Goal: Information Seeking & Learning: Check status

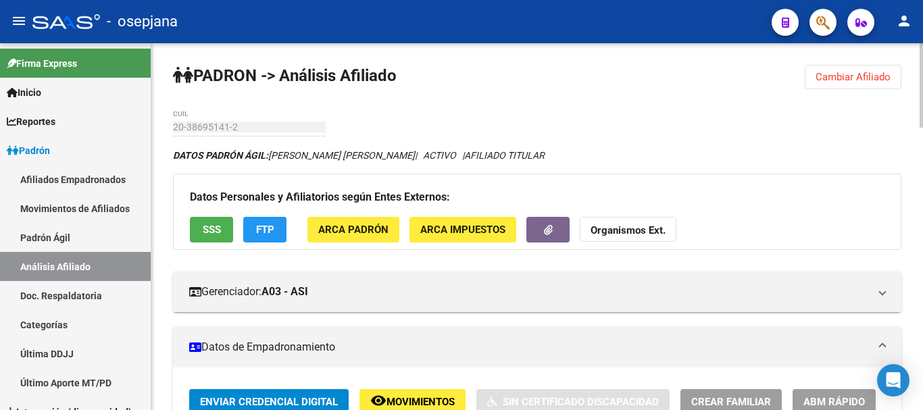
click at [829, 72] on span "Cambiar Afiliado" at bounding box center [853, 77] width 75 height 12
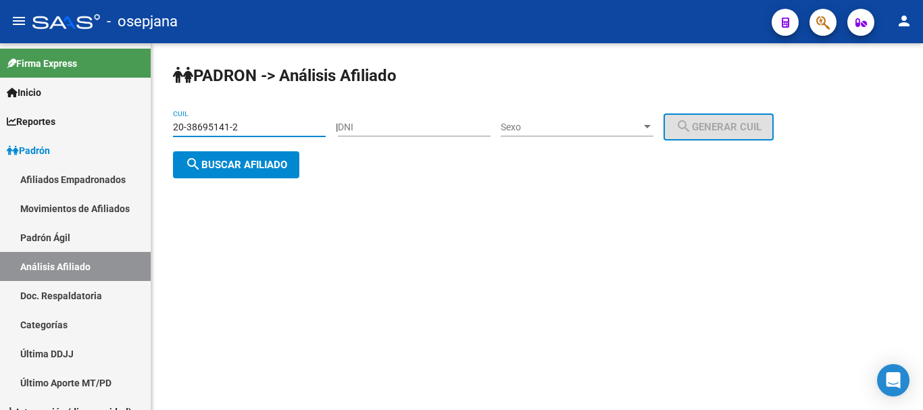
drag, startPoint x: 174, startPoint y: 126, endPoint x: 245, endPoint y: 130, distance: 71.1
click at [245, 130] on input "20-38695141-2" at bounding box center [249, 127] width 153 height 11
paste input "3-34777334-4"
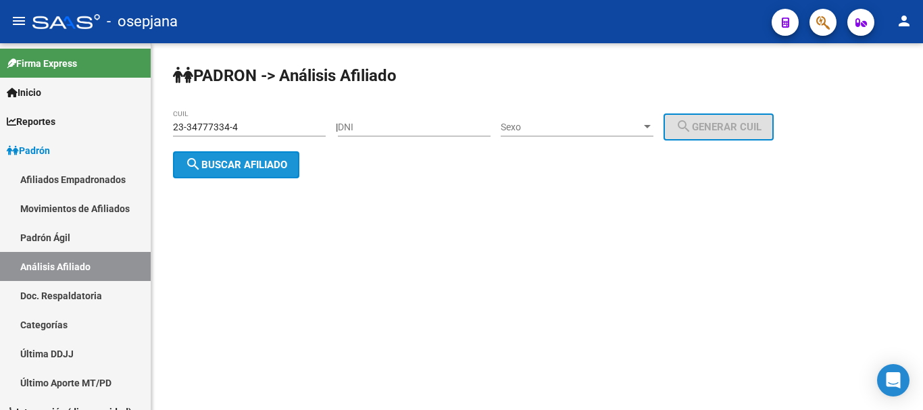
click at [236, 164] on span "search Buscar afiliado" at bounding box center [236, 165] width 102 height 12
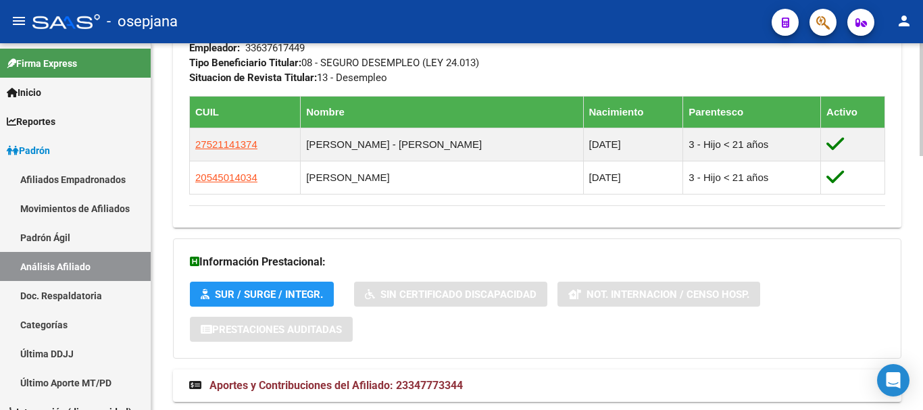
scroll to position [825, 0]
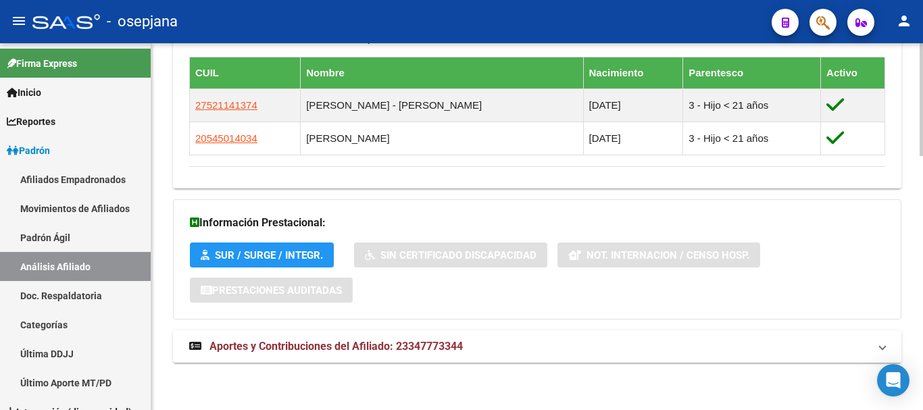
click at [346, 344] on span "Aportes y Contribuciones del Afiliado: 23347773344" at bounding box center [336, 346] width 253 height 13
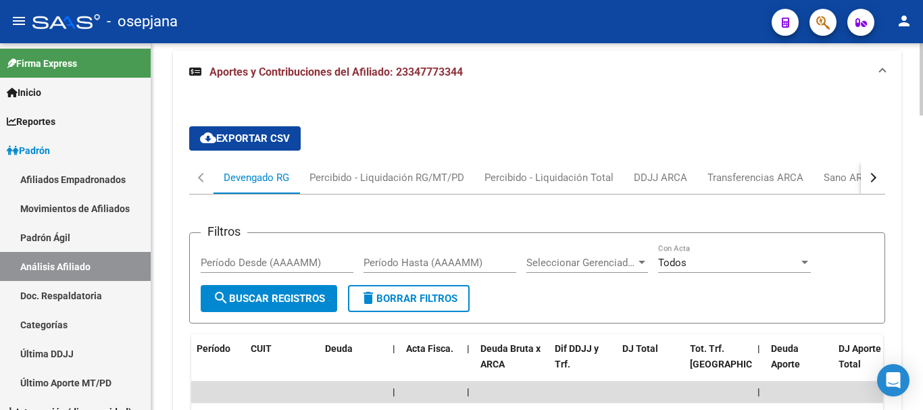
scroll to position [1095, 0]
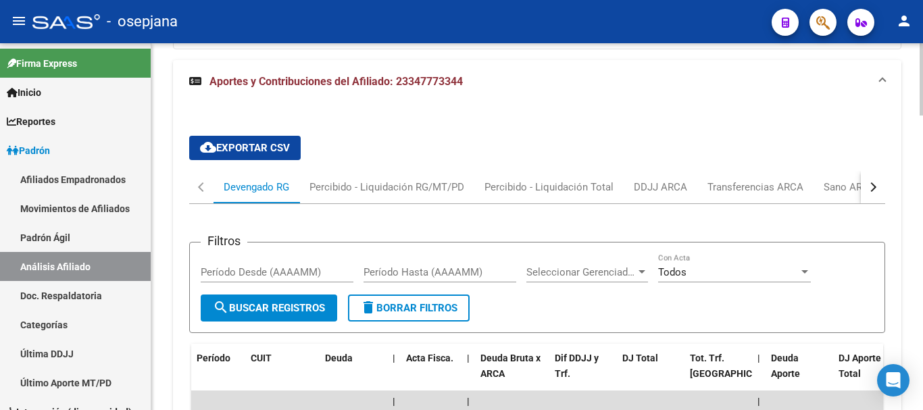
click at [872, 183] on div "button" at bounding box center [871, 187] width 9 height 9
click at [800, 185] on div "ARCA Relaciones Laborales" at bounding box center [792, 187] width 126 height 15
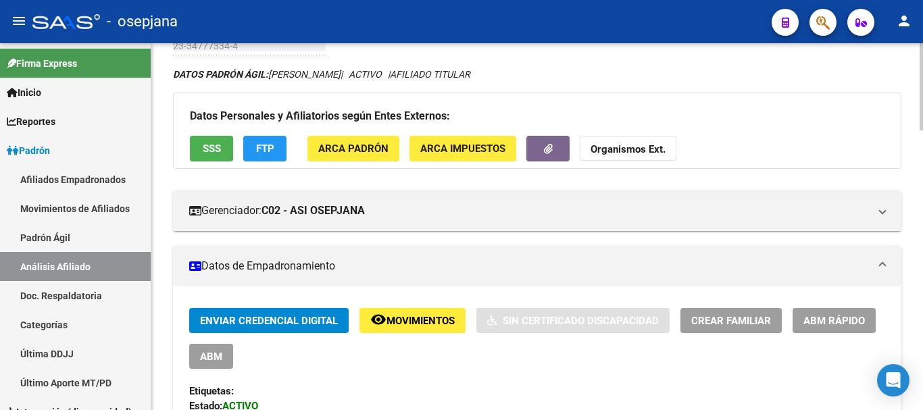
scroll to position [0, 0]
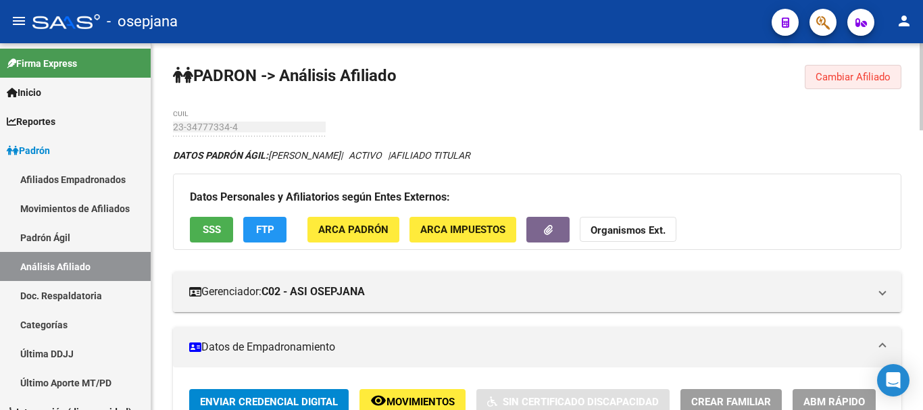
click at [834, 78] on span "Cambiar Afiliado" at bounding box center [853, 77] width 75 height 12
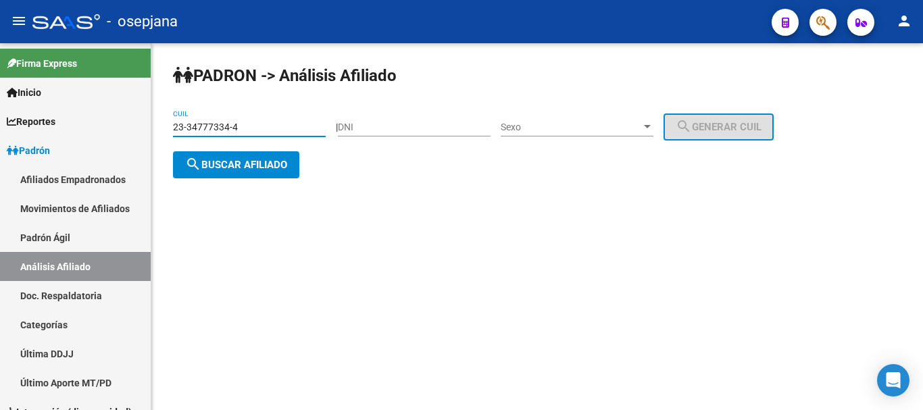
drag, startPoint x: 173, startPoint y: 127, endPoint x: 247, endPoint y: 127, distance: 73.7
click at [247, 127] on input "23-34777334-4" at bounding box center [249, 127] width 153 height 11
paste input "0-54501403"
click at [210, 157] on button "search Buscar afiliado" at bounding box center [236, 164] width 126 height 27
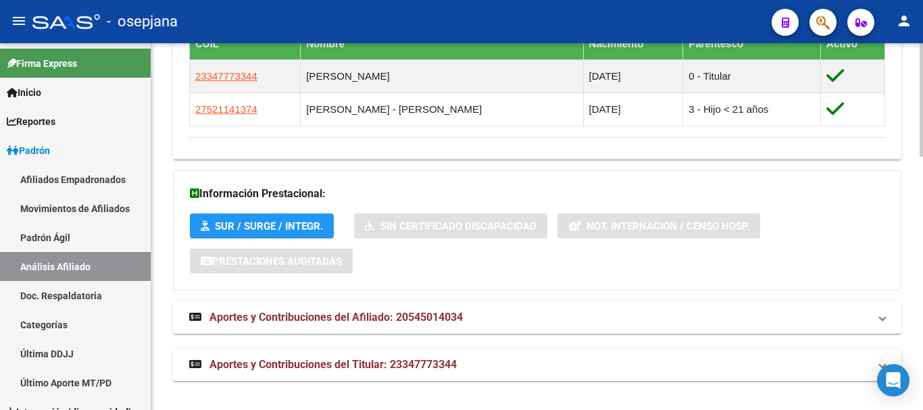
scroll to position [817, 0]
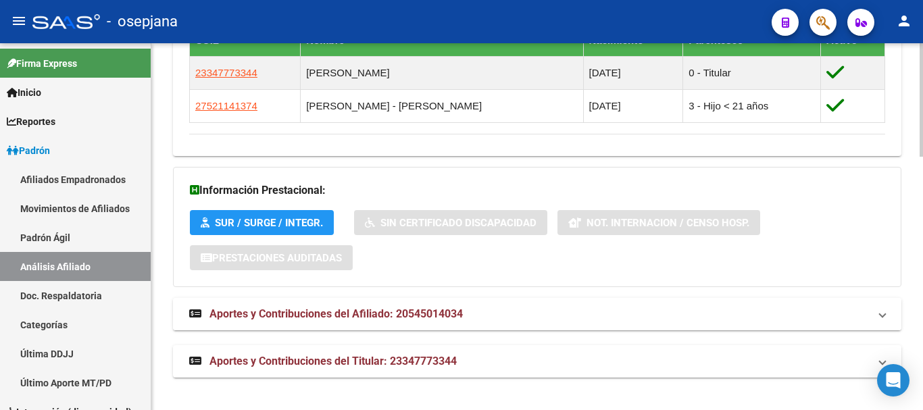
click at [341, 314] on span "Aportes y Contribuciones del Afiliado: 20545014034" at bounding box center [336, 314] width 253 height 13
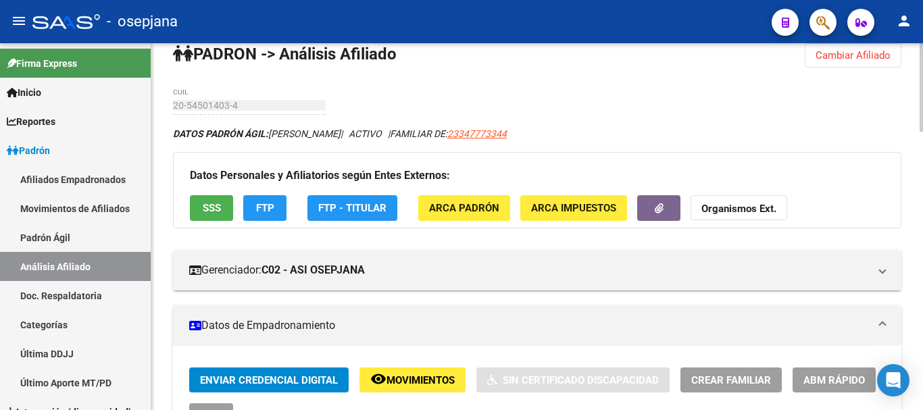
scroll to position [0, 0]
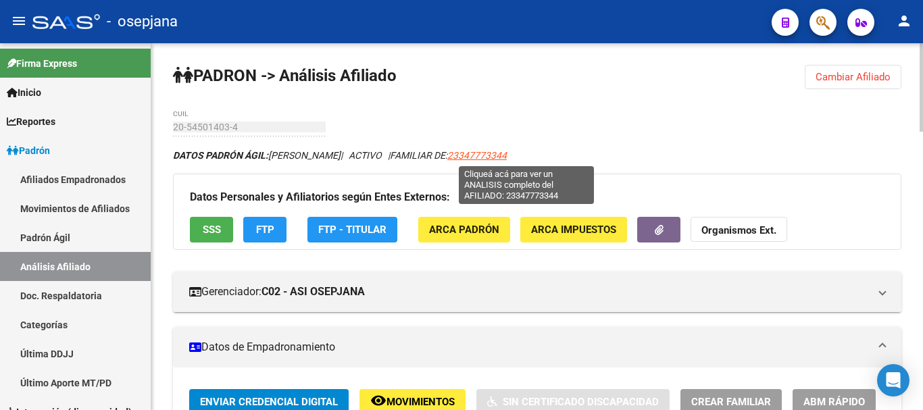
click at [507, 152] on span "23347773344" at bounding box center [476, 155] width 59 height 11
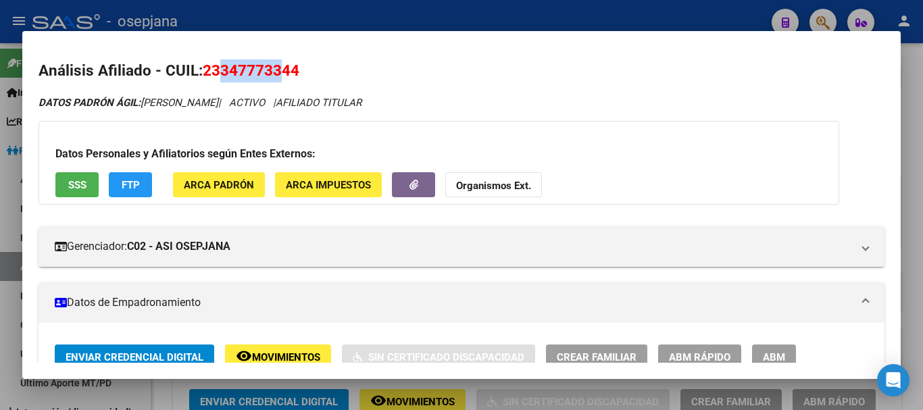
drag, startPoint x: 225, startPoint y: 70, endPoint x: 281, endPoint y: 69, distance: 55.4
click at [281, 69] on span "23347773344" at bounding box center [251, 71] width 97 height 18
copy span "3477733"
click at [923, 151] on div at bounding box center [461, 205] width 923 height 410
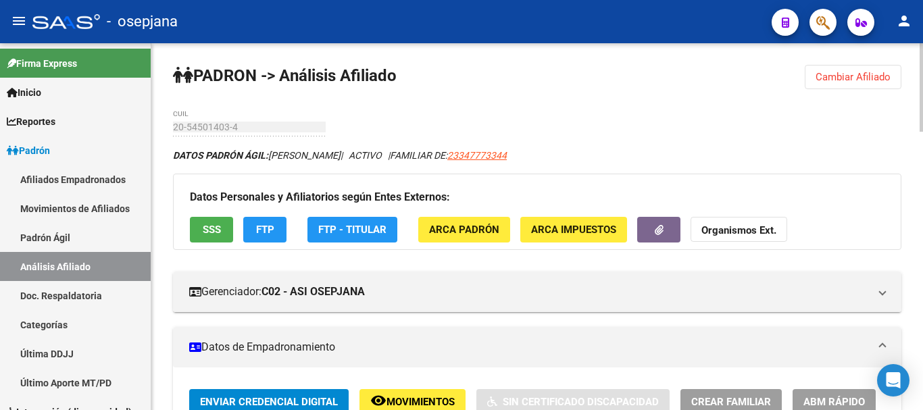
click at [853, 81] on span "Cambiar Afiliado" at bounding box center [853, 77] width 75 height 12
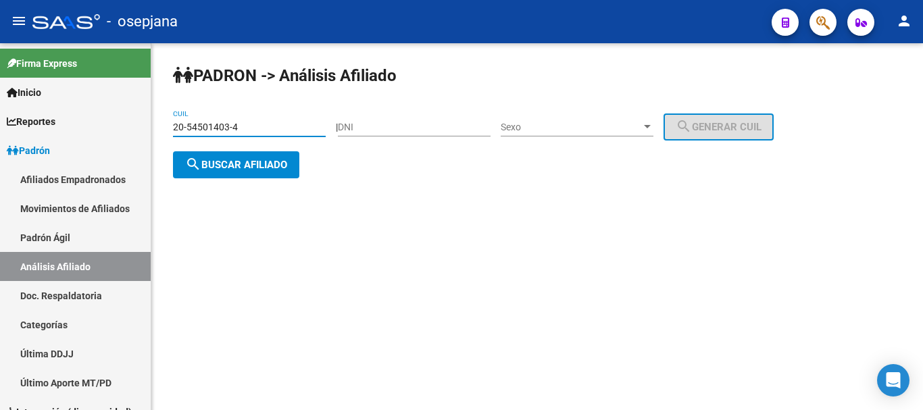
drag, startPoint x: 175, startPoint y: 126, endPoint x: 238, endPoint y: 122, distance: 63.0
click at [238, 122] on input "20-54501403-4" at bounding box center [249, 127] width 153 height 11
paste input "26174693-0"
type input "20-26174693-0"
click at [216, 157] on button "search Buscar afiliado" at bounding box center [236, 164] width 126 height 27
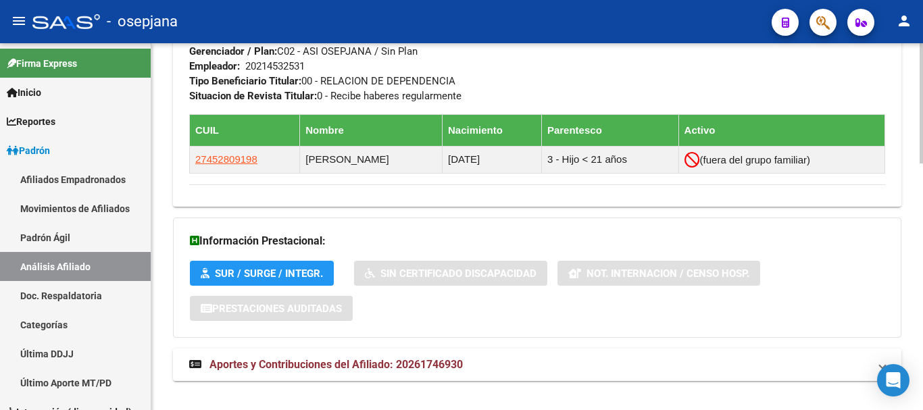
scroll to position [756, 0]
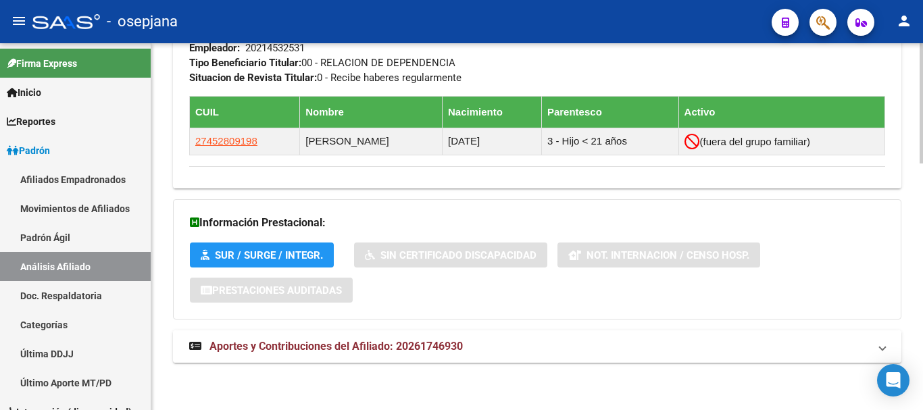
click at [315, 347] on span "Aportes y Contribuciones del Afiliado: 20261746930" at bounding box center [336, 346] width 253 height 13
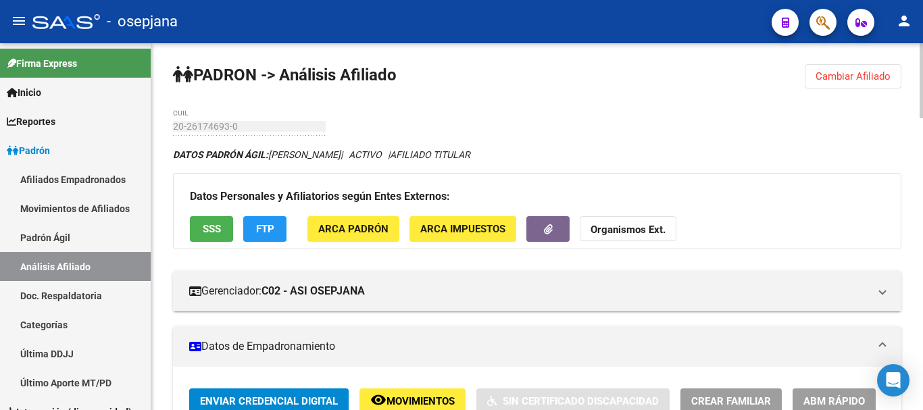
scroll to position [0, 0]
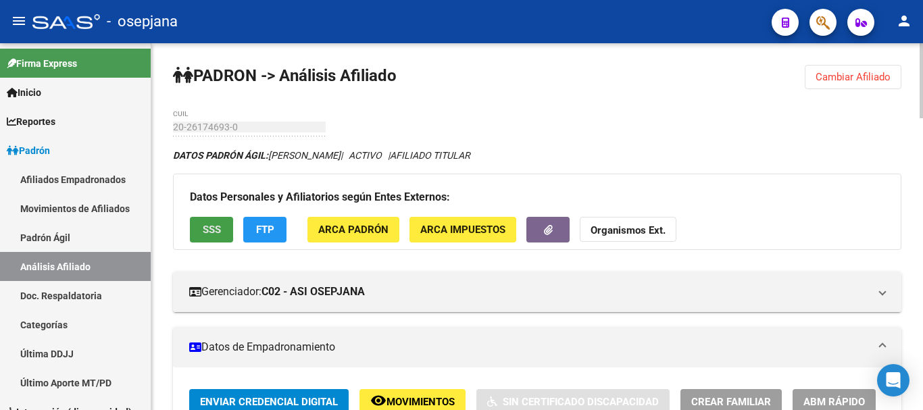
click at [212, 231] on span "SSS" at bounding box center [212, 230] width 18 height 12
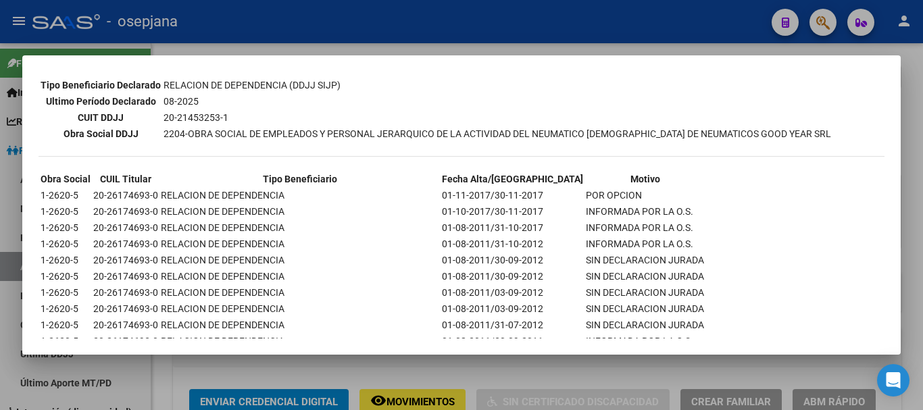
scroll to position [493, 0]
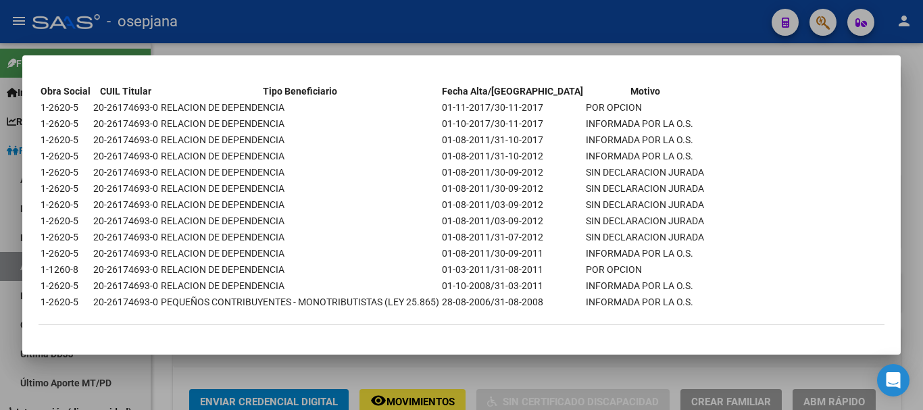
click at [780, 372] on div at bounding box center [461, 205] width 923 height 410
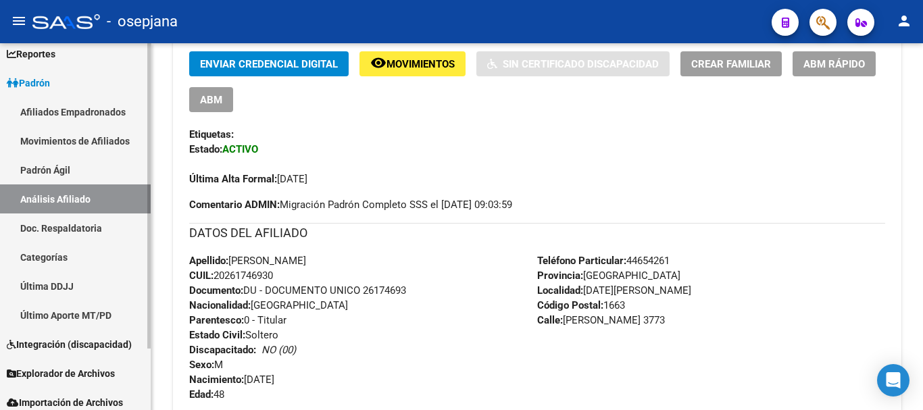
scroll to position [74, 0]
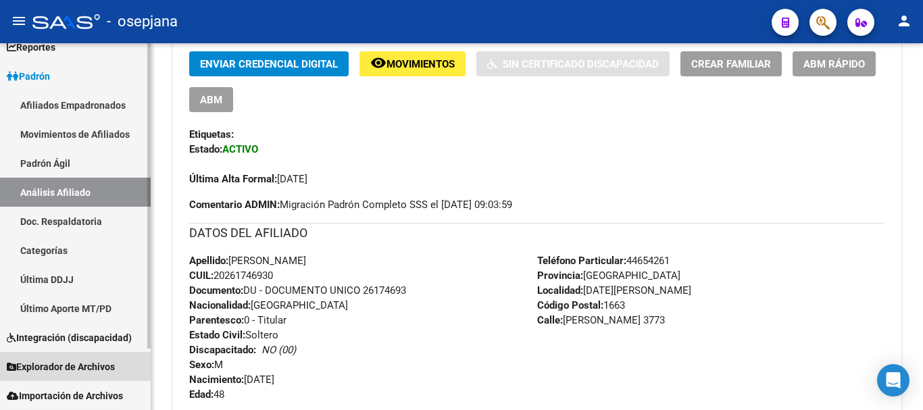
click at [57, 366] on span "Explorador de Archivos" at bounding box center [61, 367] width 108 height 15
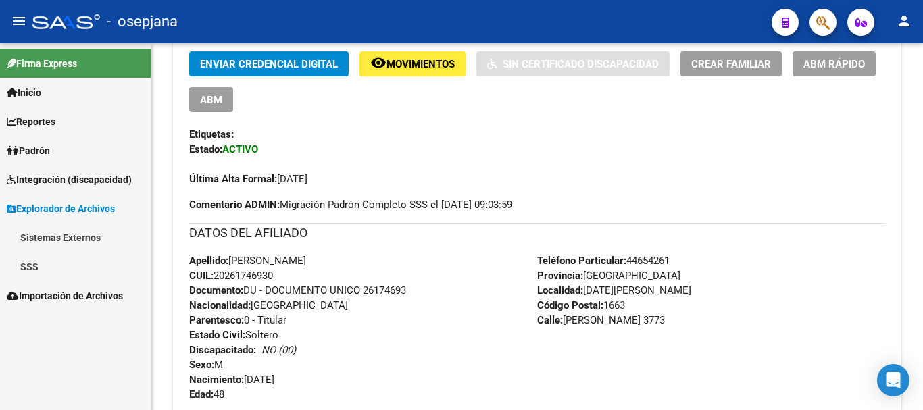
scroll to position [0, 0]
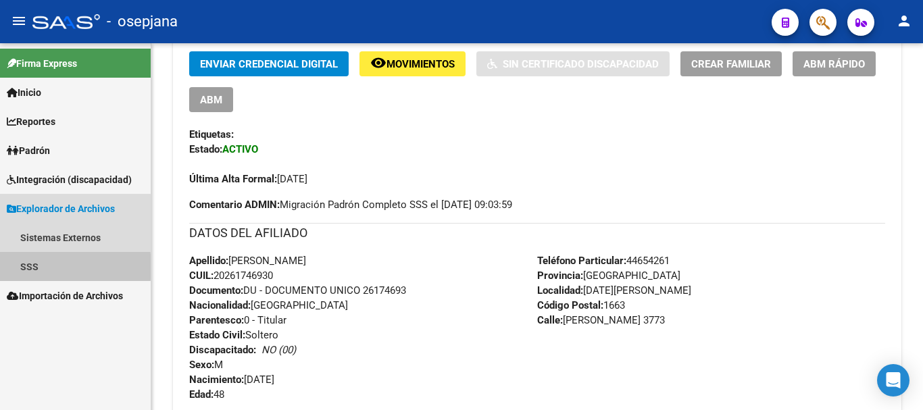
click at [30, 267] on link "SSS" at bounding box center [75, 266] width 151 height 29
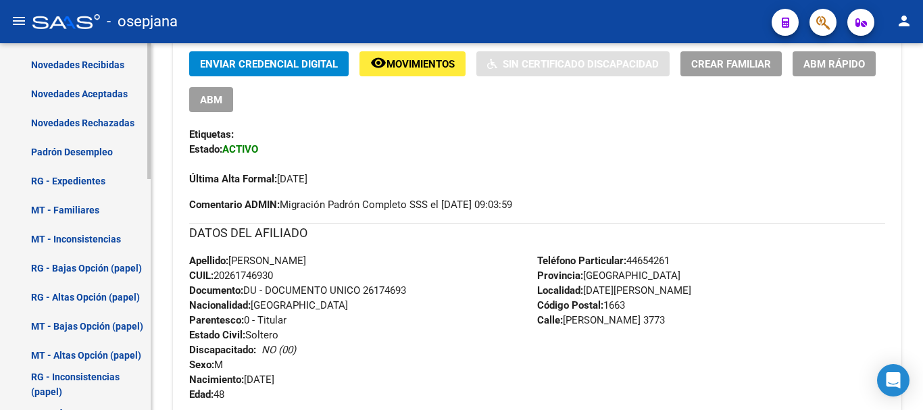
scroll to position [491, 0]
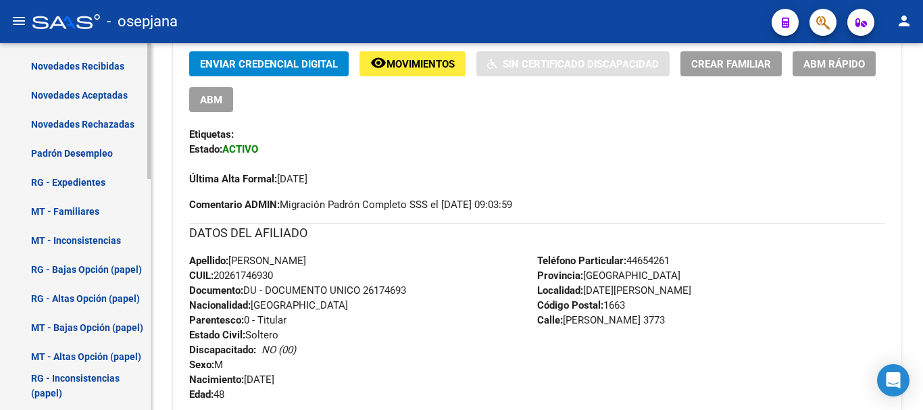
click at [90, 151] on link "Padrón Desempleo" at bounding box center [75, 153] width 151 height 29
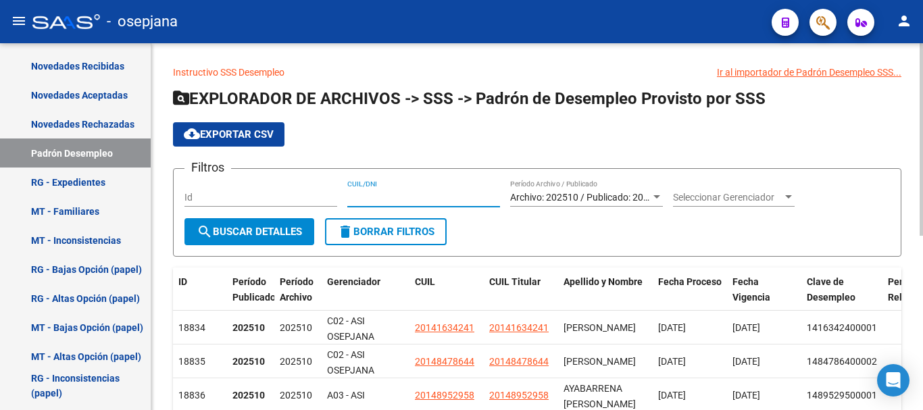
click at [349, 195] on input "CUIL/DNI" at bounding box center [423, 197] width 153 height 11
click at [362, 196] on input "CUIL/DNI" at bounding box center [423, 197] width 153 height 11
click at [404, 197] on input "CUIL/DNI" at bounding box center [423, 197] width 153 height 11
type input "20261746930"
click at [243, 228] on span "search Buscar Detalles" at bounding box center [249, 232] width 105 height 12
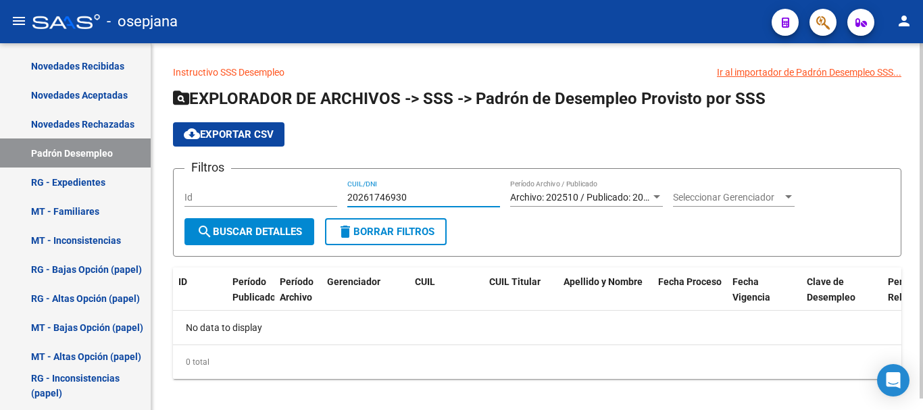
drag, startPoint x: 349, startPoint y: 195, endPoint x: 411, endPoint y: 195, distance: 62.2
click at [411, 195] on input "20261746930" at bounding box center [423, 197] width 153 height 11
paste input "number"
click at [350, 197] on input "CUIL/DNI" at bounding box center [423, 197] width 153 height 11
click at [363, 195] on input "CUIL/DNI" at bounding box center [423, 197] width 153 height 11
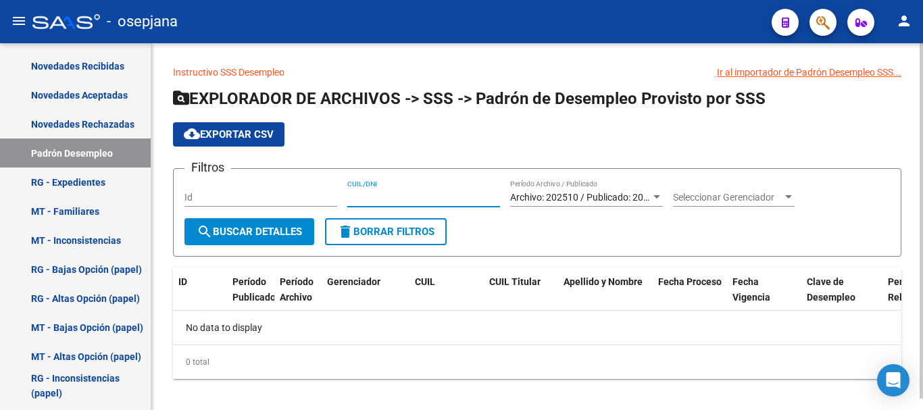
click at [406, 197] on input "CUIL/DNI" at bounding box center [423, 197] width 153 height 11
type input "27452809198"
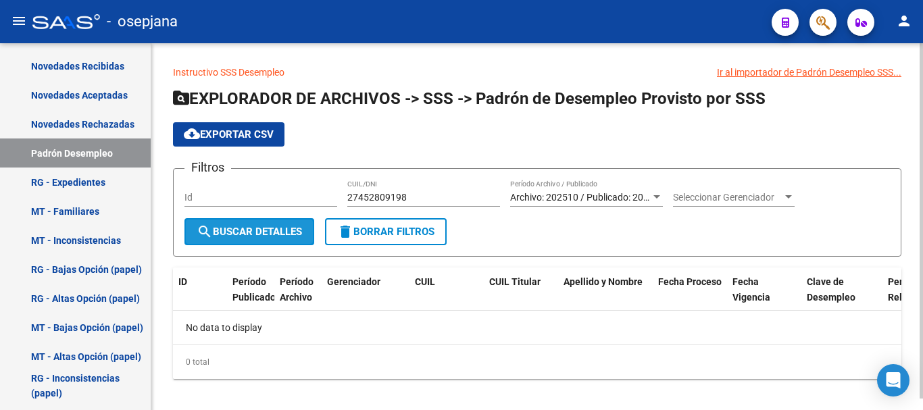
click at [235, 231] on span "search Buscar Detalles" at bounding box center [249, 232] width 105 height 12
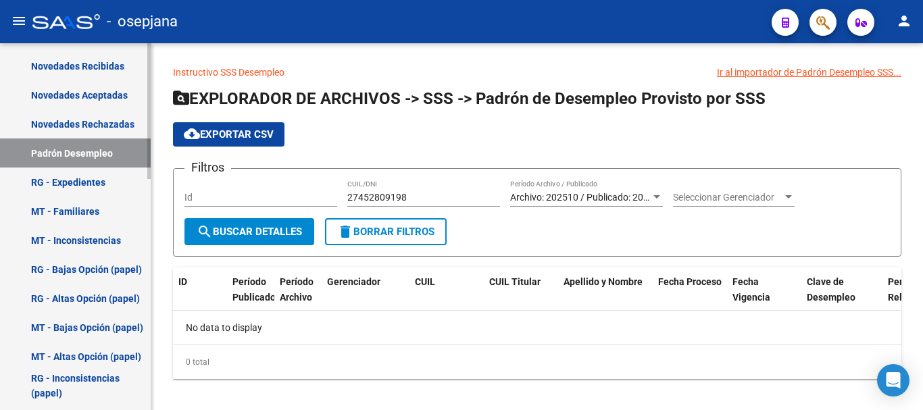
click at [62, 148] on link "Padrón Desempleo" at bounding box center [75, 153] width 151 height 29
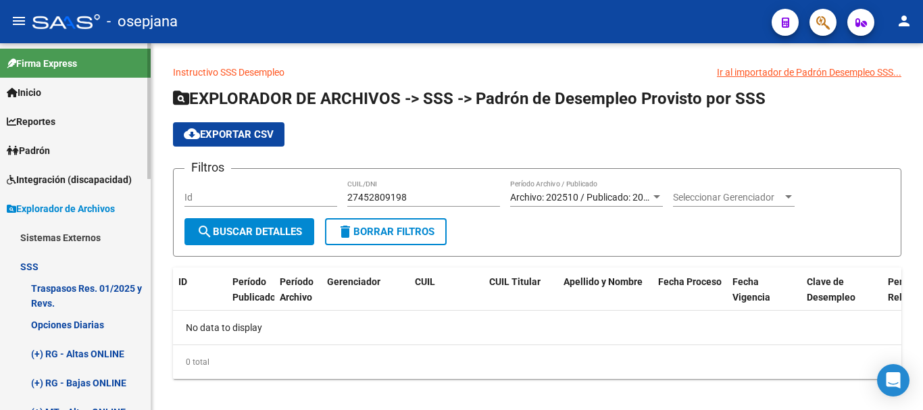
click at [39, 147] on span "Padrón" at bounding box center [28, 150] width 43 height 15
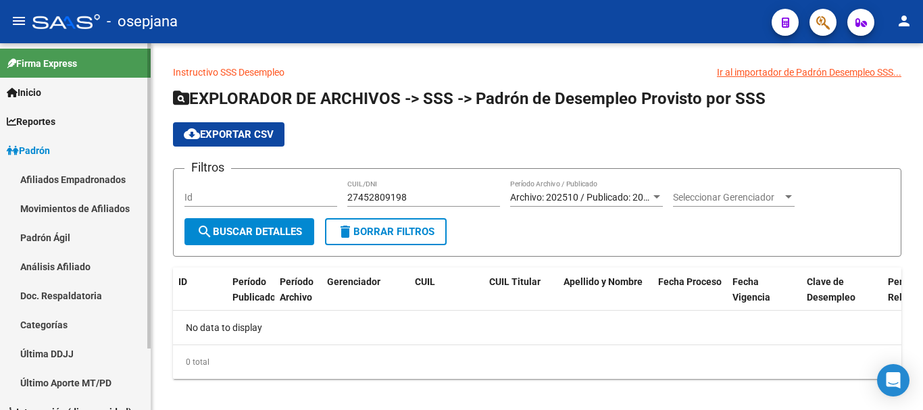
click at [54, 262] on link "Análisis Afiliado" at bounding box center [75, 266] width 151 height 29
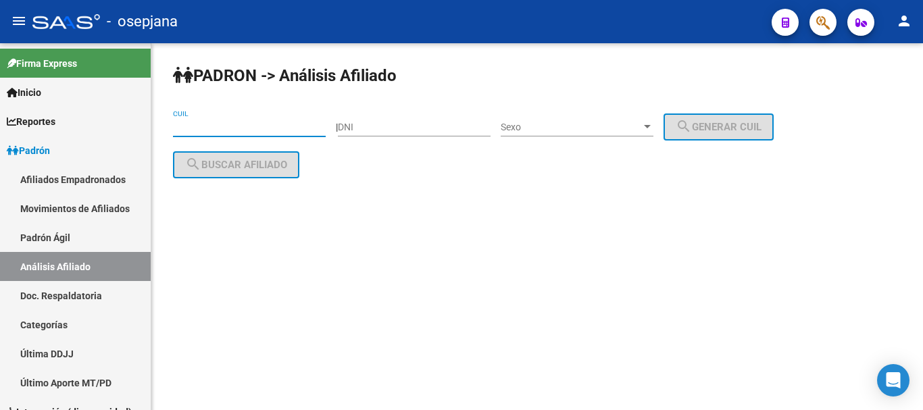
click at [182, 124] on input "CUIL" at bounding box center [249, 127] width 153 height 11
paste input "45-280919"
type input "45-280919"
drag, startPoint x: 231, startPoint y: 125, endPoint x: 167, endPoint y: 125, distance: 63.5
click at [167, 125] on div "PADRON -> Análisis Afiliado 45-280919 CUIL | DNI Sexo Sexo search Generar CUIL …" at bounding box center [537, 147] width 772 height 208
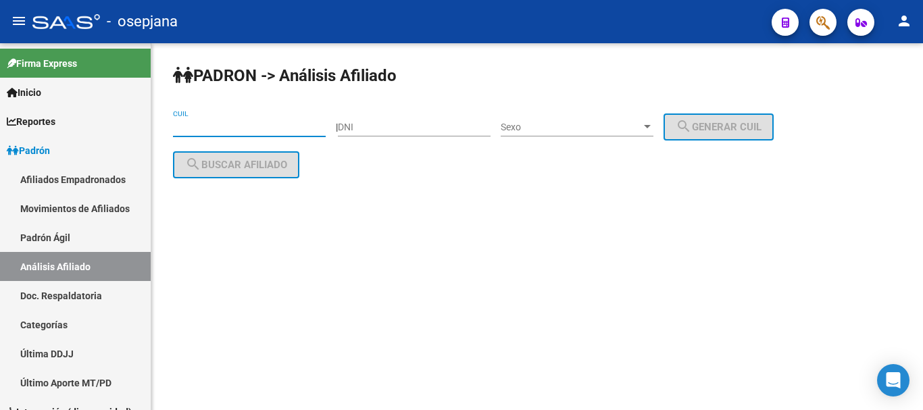
click at [180, 125] on input "CUIL" at bounding box center [249, 127] width 153 height 11
paste input "27-45280919-8"
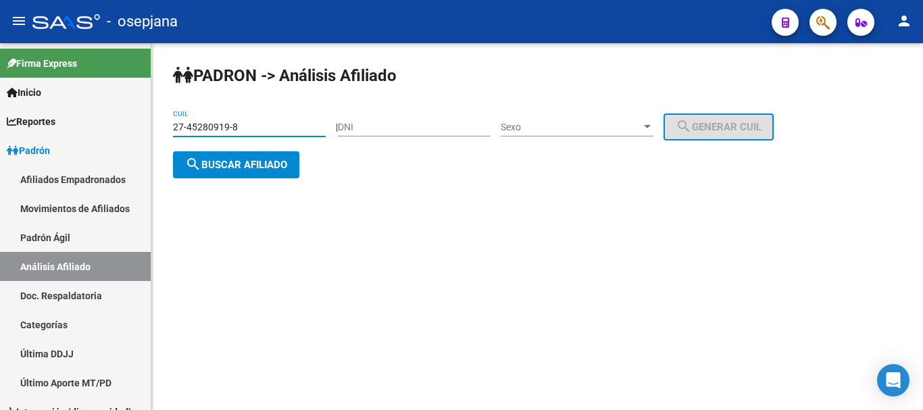
type input "27-45280919-8"
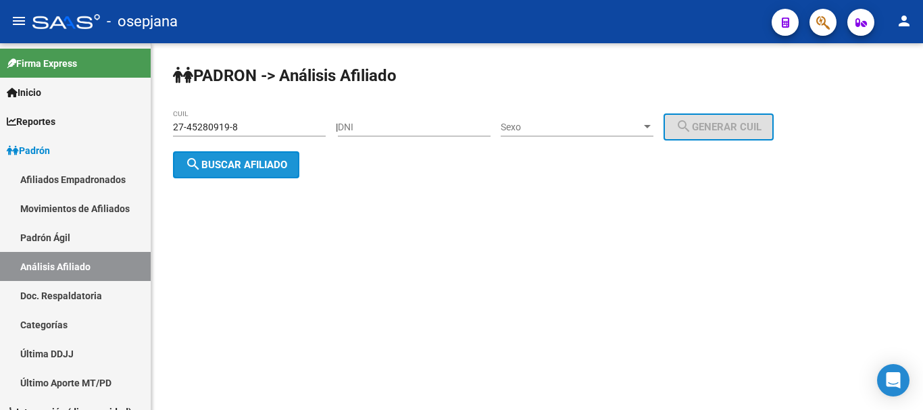
click at [214, 160] on span "search Buscar afiliado" at bounding box center [236, 165] width 102 height 12
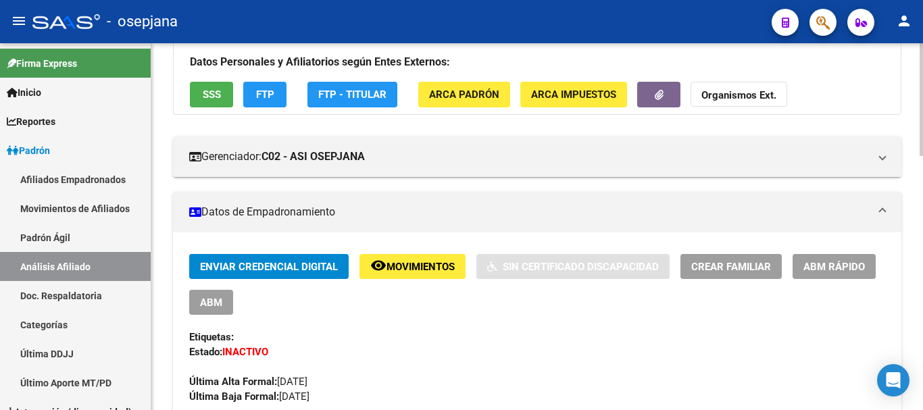
scroll to position [68, 0]
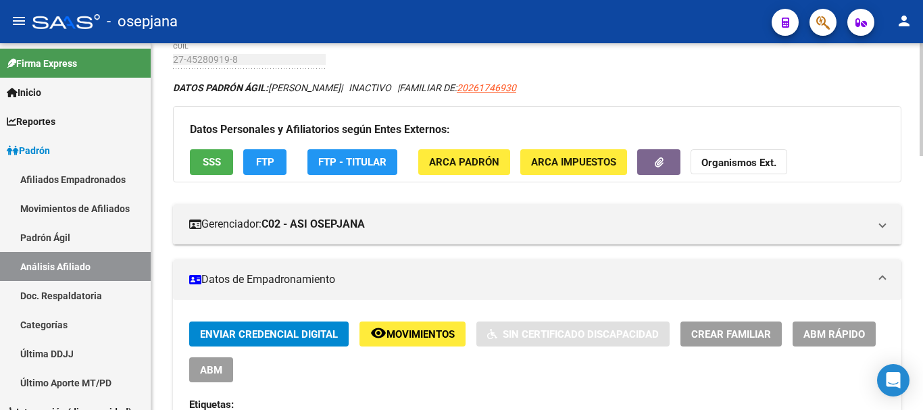
click at [208, 162] on span "SSS" at bounding box center [212, 163] width 18 height 12
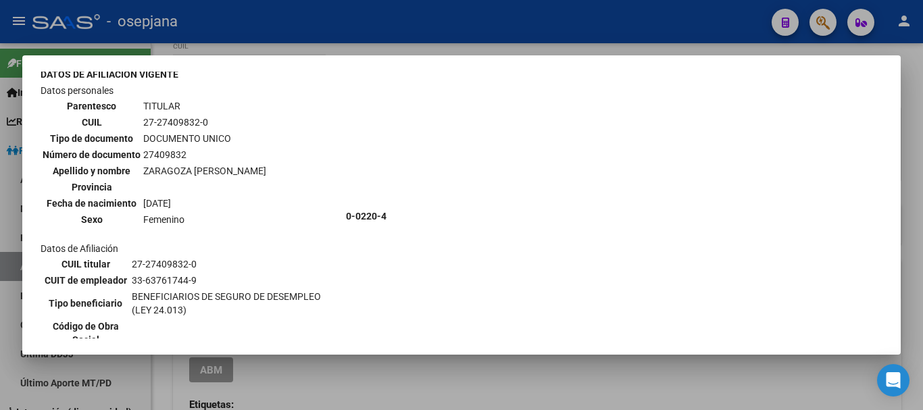
scroll to position [0, 0]
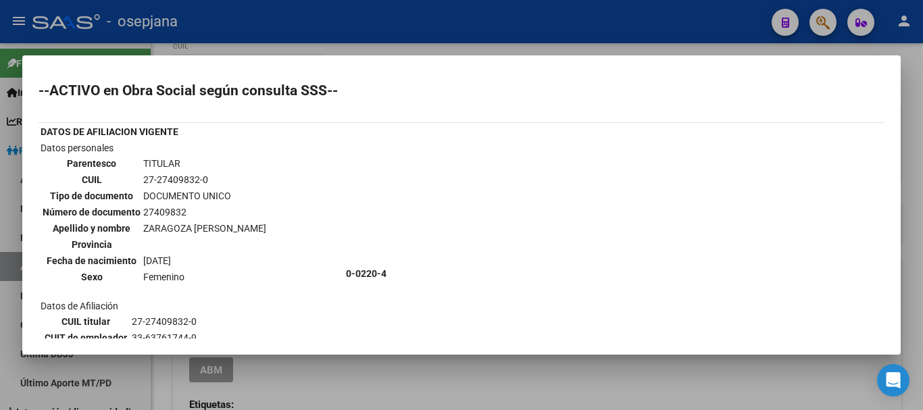
drag, startPoint x: 143, startPoint y: 177, endPoint x: 203, endPoint y: 177, distance: 60.2
click at [203, 177] on td "27-27409832-0" at bounding box center [205, 179] width 124 height 15
click at [151, 179] on td "27-27409832-0" at bounding box center [205, 179] width 124 height 15
drag, startPoint x: 156, startPoint y: 179, endPoint x: 197, endPoint y: 179, distance: 40.6
click at [197, 179] on td "27-27409832-0" at bounding box center [205, 179] width 124 height 15
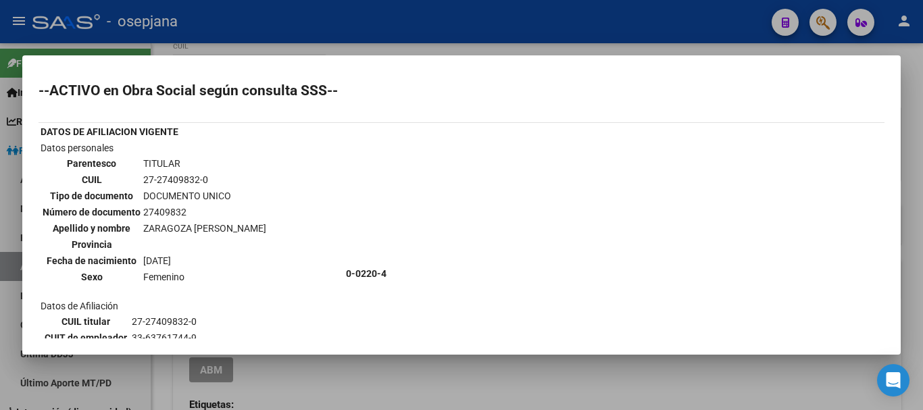
copy td "27409832"
click at [676, 370] on div at bounding box center [461, 205] width 923 height 410
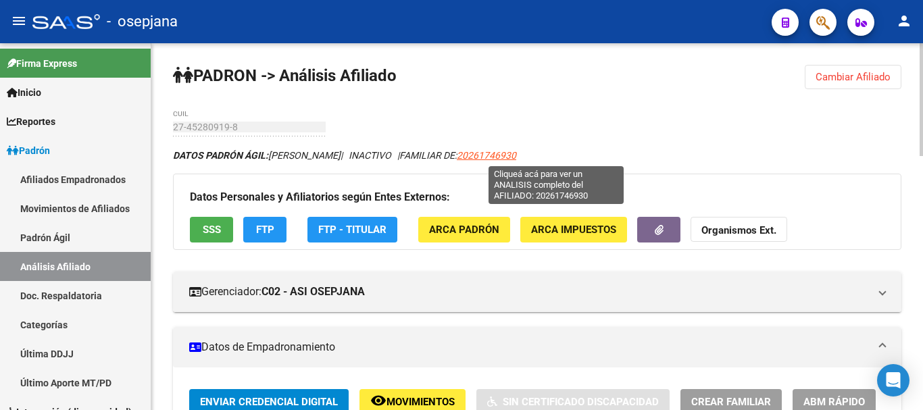
click at [516, 156] on span "20261746930" at bounding box center [486, 155] width 59 height 11
type textarea "20261746930"
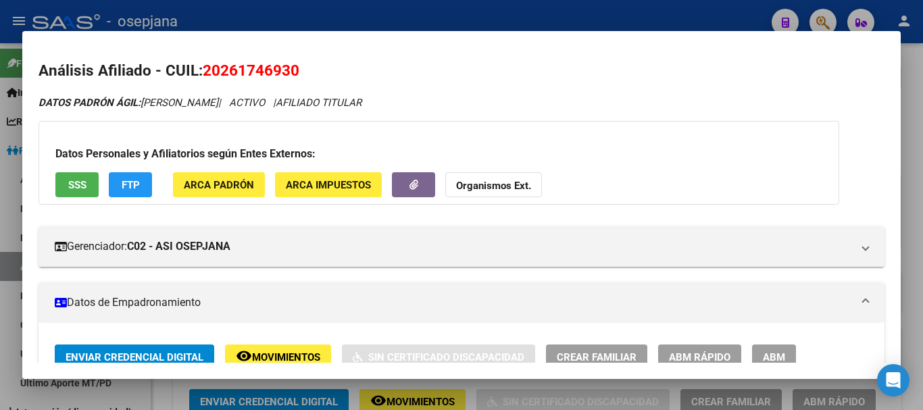
click at [917, 167] on div at bounding box center [461, 205] width 923 height 410
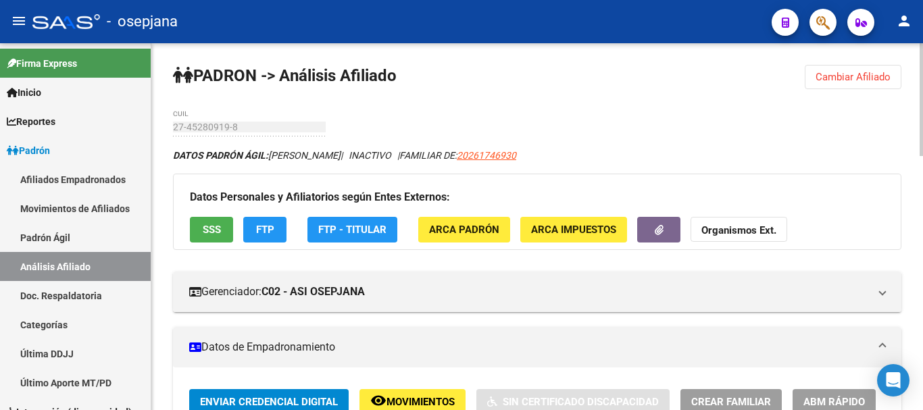
click at [852, 78] on span "Cambiar Afiliado" at bounding box center [853, 77] width 75 height 12
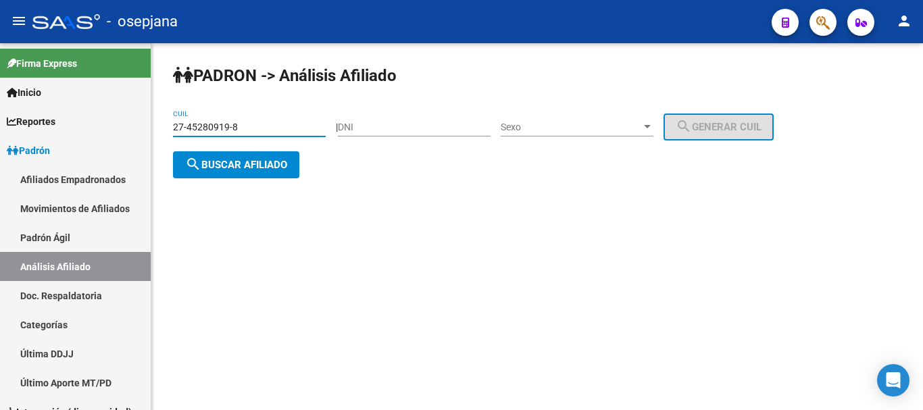
drag, startPoint x: 173, startPoint y: 127, endPoint x: 249, endPoint y: 127, distance: 75.7
click at [249, 127] on input "27-45280919-8" at bounding box center [249, 127] width 153 height 11
paste input "27409832-0"
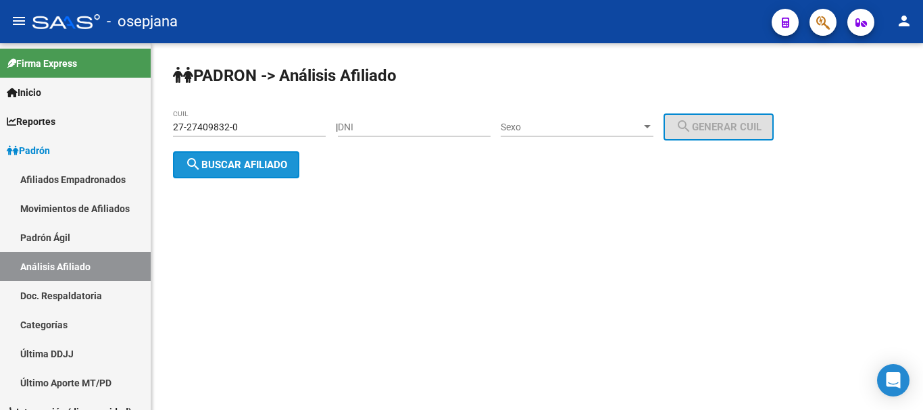
click at [241, 160] on span "search Buscar afiliado" at bounding box center [236, 165] width 102 height 12
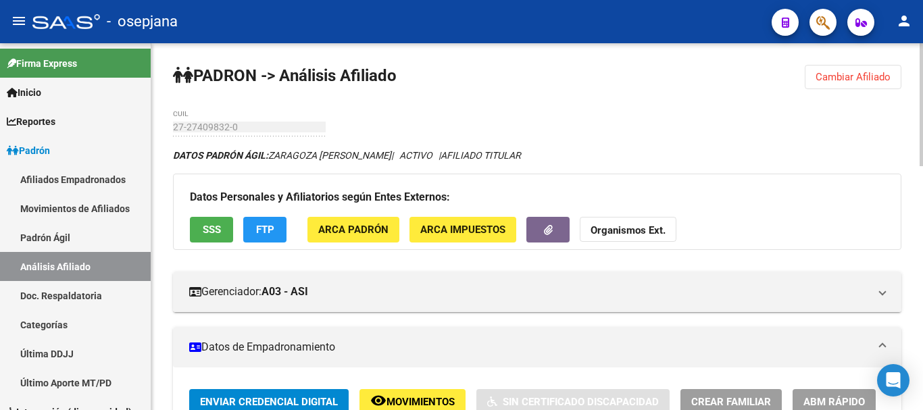
click at [865, 73] on span "Cambiar Afiliado" at bounding box center [853, 77] width 75 height 12
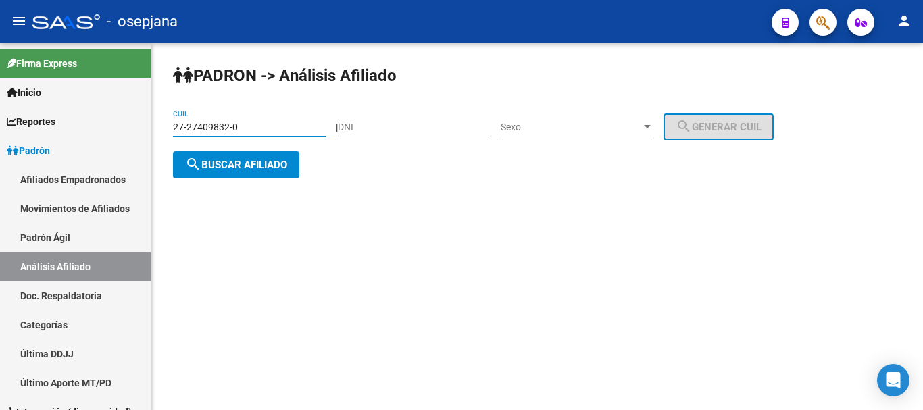
click at [176, 126] on input "27-27409832-0" at bounding box center [249, 127] width 153 height 11
drag, startPoint x: 173, startPoint y: 126, endPoint x: 242, endPoint y: 126, distance: 68.9
click at [242, 126] on input "27-27409832-0" at bounding box center [249, 127] width 153 height 11
paste input "35428399-4"
type input "27-35428399-4"
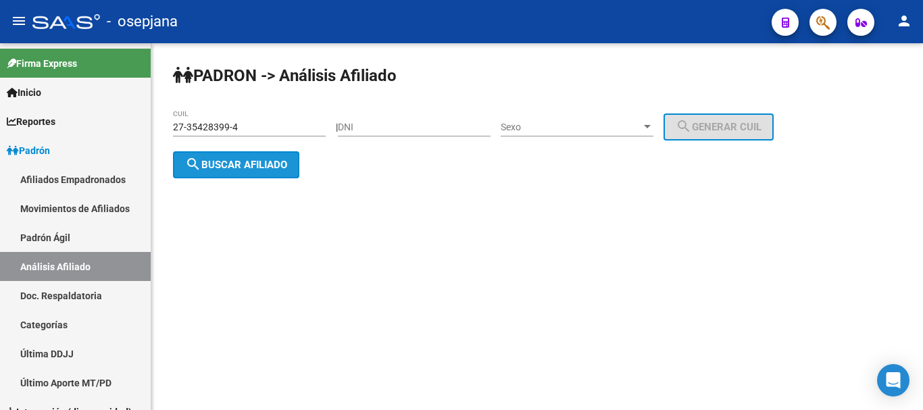
click at [248, 162] on span "search Buscar afiliado" at bounding box center [236, 165] width 102 height 12
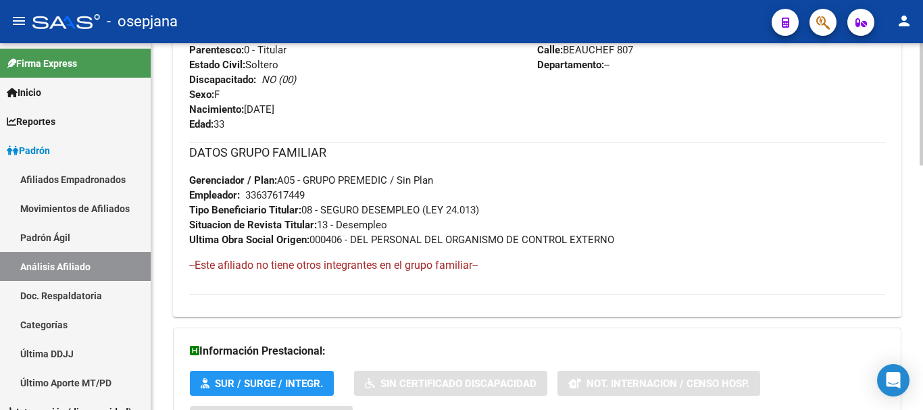
scroll to position [737, 0]
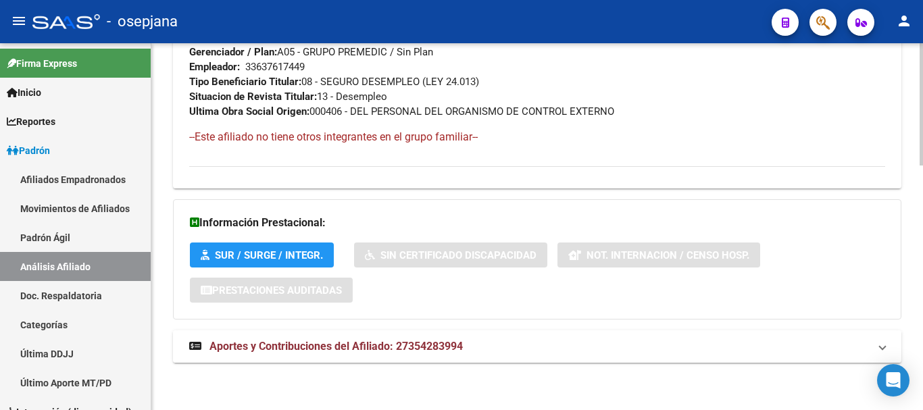
click at [304, 343] on span "Aportes y Contribuciones del Afiliado: 27354283994" at bounding box center [336, 346] width 253 height 13
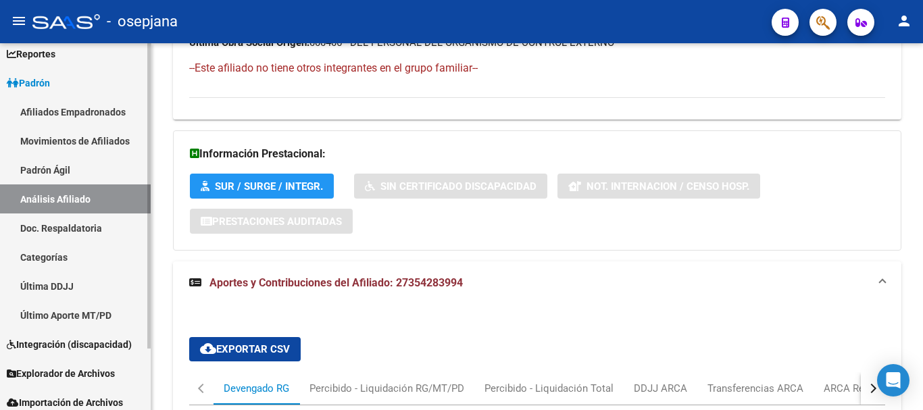
scroll to position [74, 0]
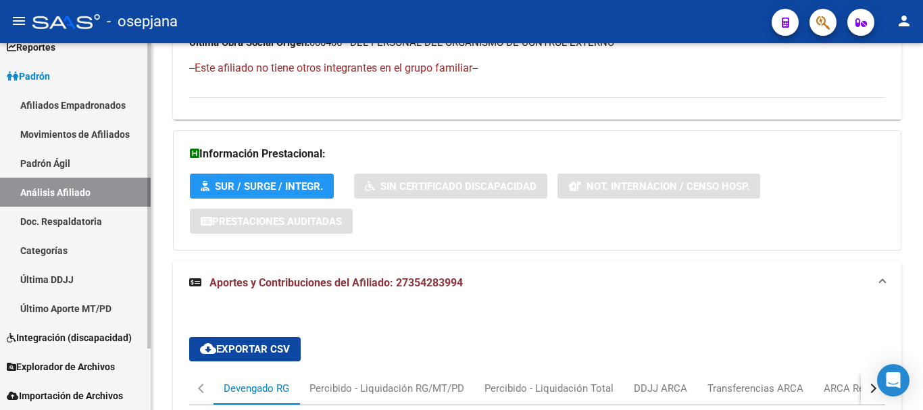
click at [53, 367] on span "Explorador de Archivos" at bounding box center [61, 367] width 108 height 15
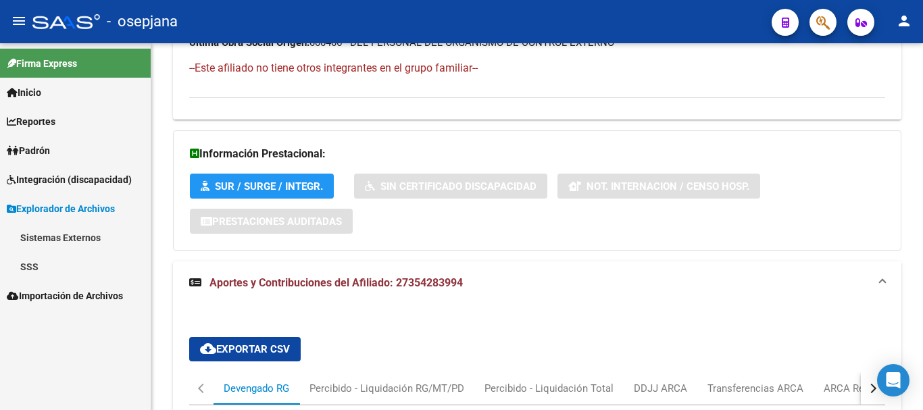
scroll to position [0, 0]
click at [30, 266] on link "SSS" at bounding box center [75, 266] width 151 height 29
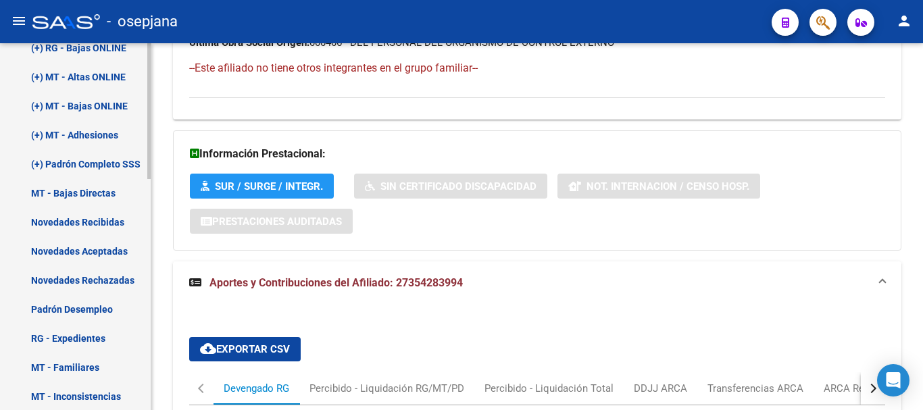
scroll to position [338, 0]
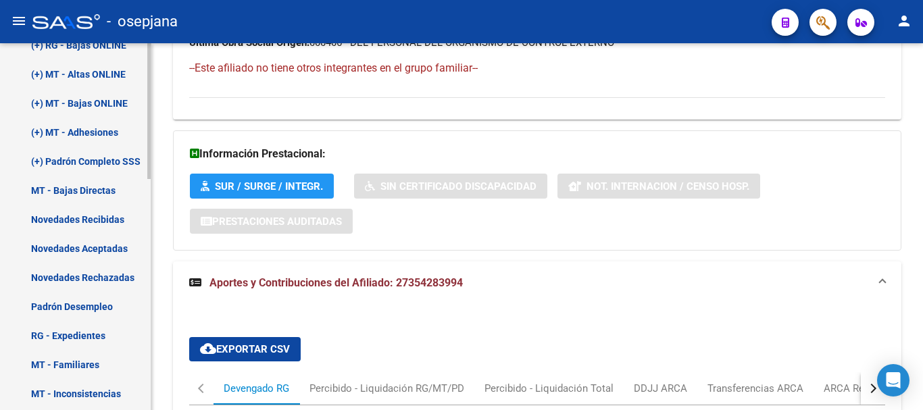
click at [74, 305] on link "Padrón Desempleo" at bounding box center [75, 306] width 151 height 29
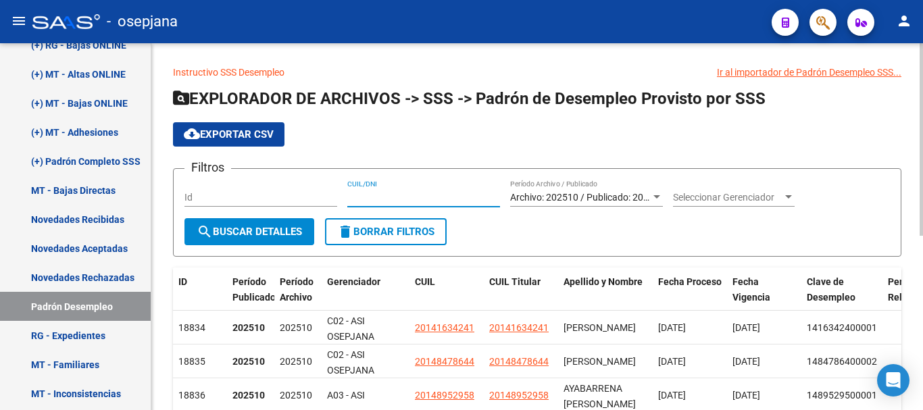
click at [350, 196] on input "CUIL/DNI" at bounding box center [423, 197] width 153 height 11
click at [360, 195] on input "CUIL/DNI" at bounding box center [423, 197] width 153 height 11
click at [406, 196] on input "CUIL/DNI" at bounding box center [423, 197] width 153 height 11
click at [405, 196] on input "CUIL/DNI" at bounding box center [423, 197] width 153 height 11
type input "27354283994"
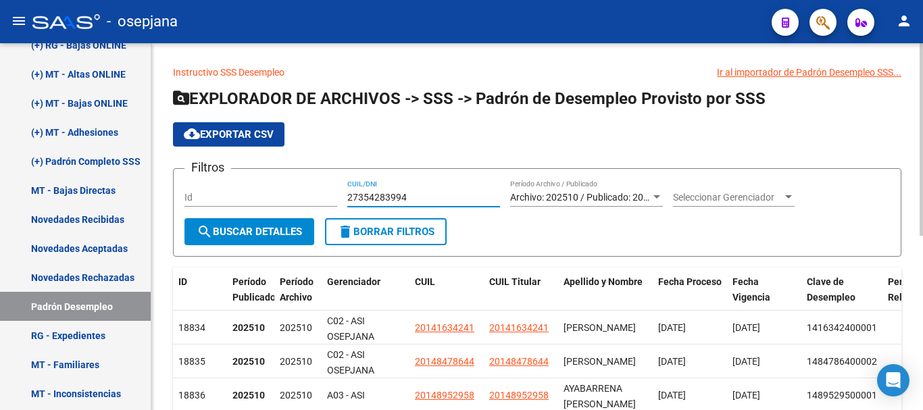
click at [237, 226] on span "search Buscar Detalles" at bounding box center [249, 232] width 105 height 12
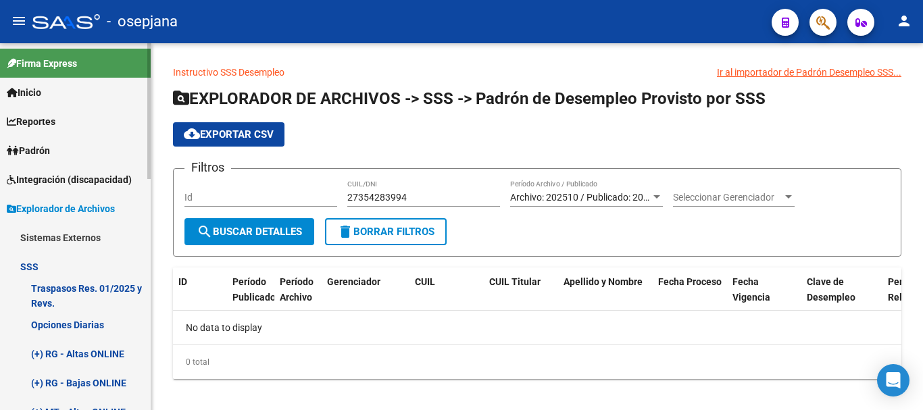
click at [36, 149] on span "Padrón" at bounding box center [28, 150] width 43 height 15
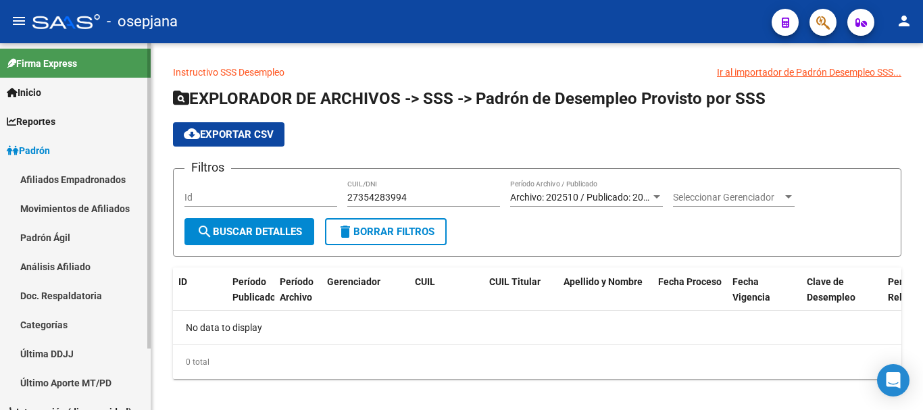
click at [53, 261] on link "Análisis Afiliado" at bounding box center [75, 266] width 151 height 29
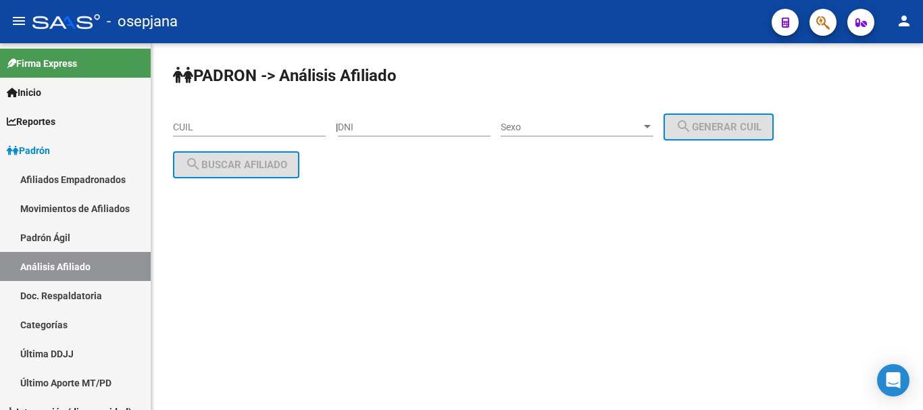
click at [184, 125] on input "CUIL" at bounding box center [249, 127] width 153 height 11
paste input "27-35428399-4"
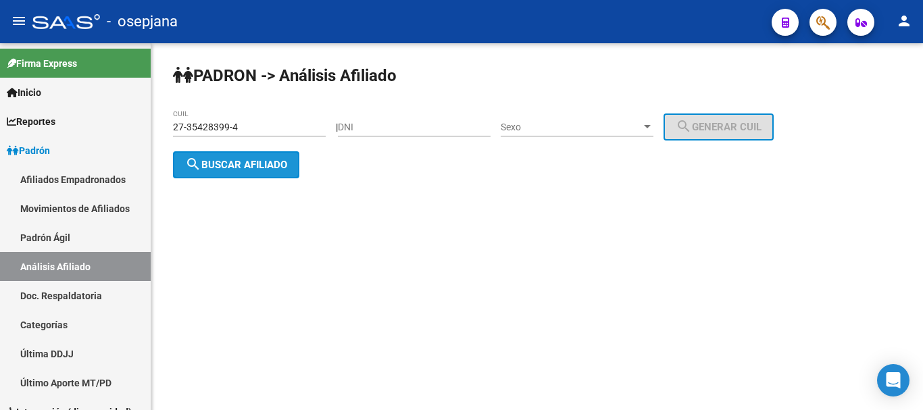
click at [238, 164] on span "search Buscar afiliado" at bounding box center [236, 165] width 102 height 12
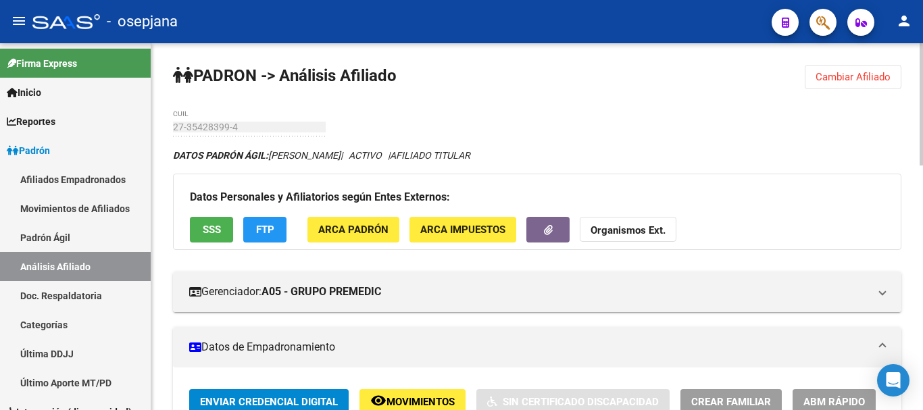
click at [209, 228] on span "SSS" at bounding box center [212, 230] width 18 height 12
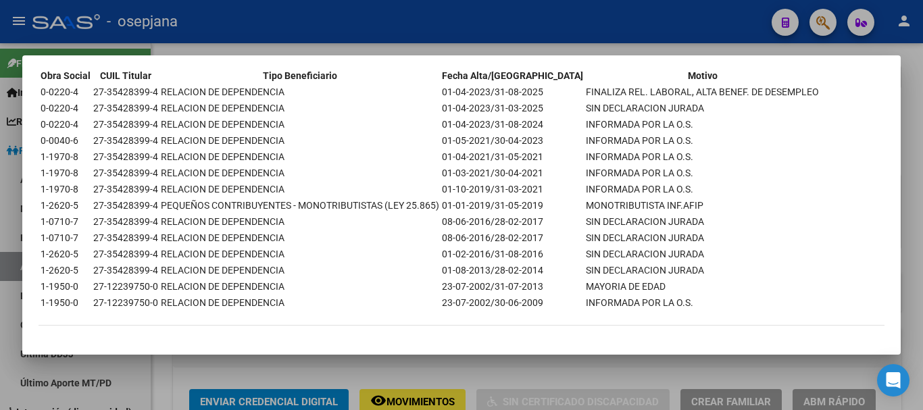
scroll to position [416, 0]
click at [920, 200] on div at bounding box center [461, 205] width 923 height 410
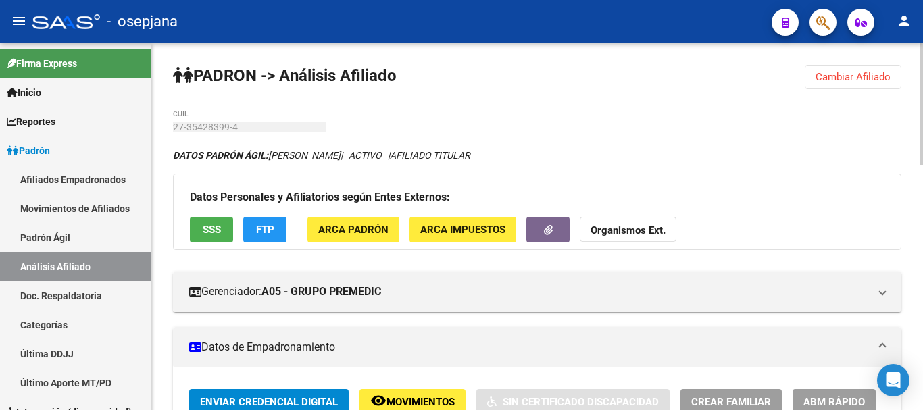
click at [200, 228] on button "SSS" at bounding box center [211, 229] width 43 height 25
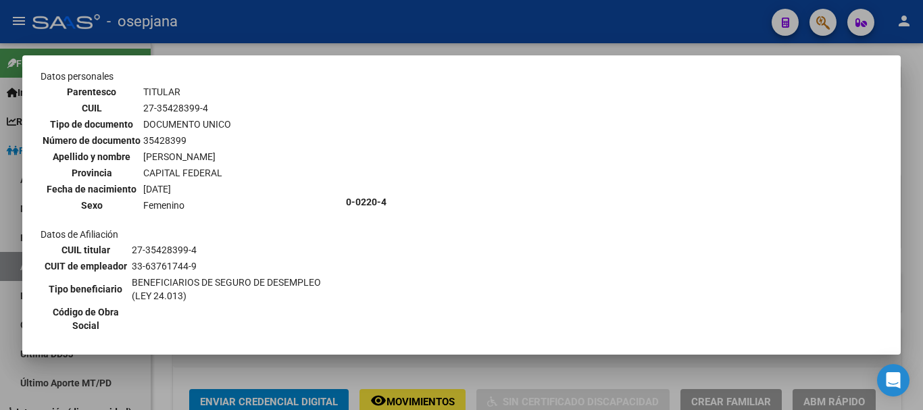
scroll to position [0, 0]
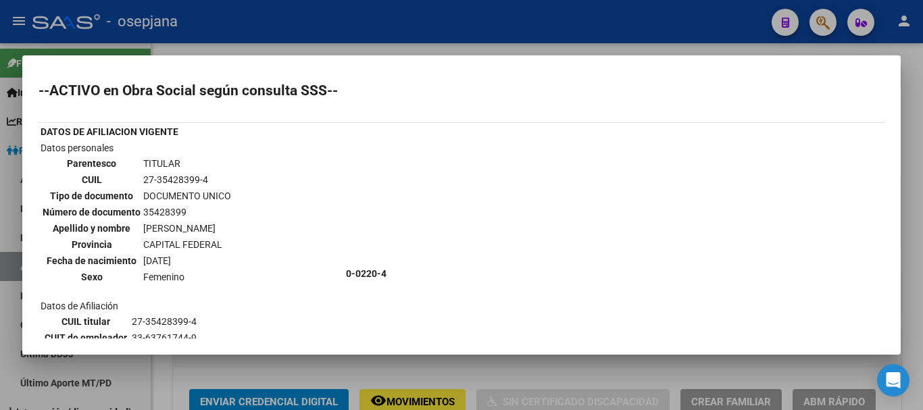
click at [918, 204] on div at bounding box center [461, 205] width 923 height 410
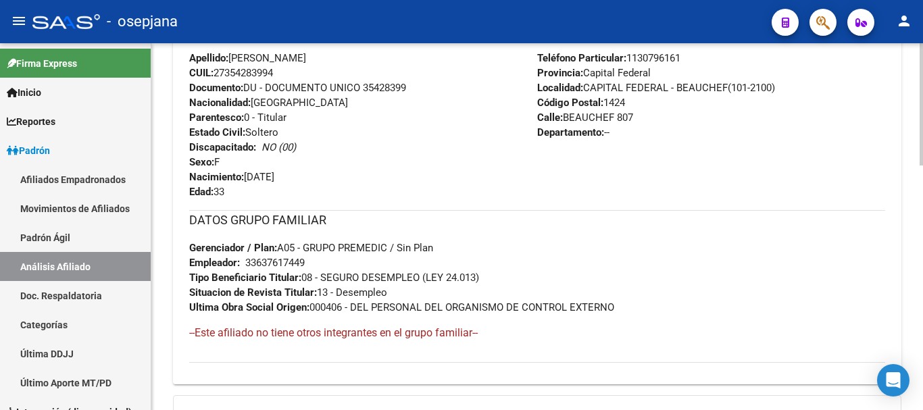
scroll to position [737, 0]
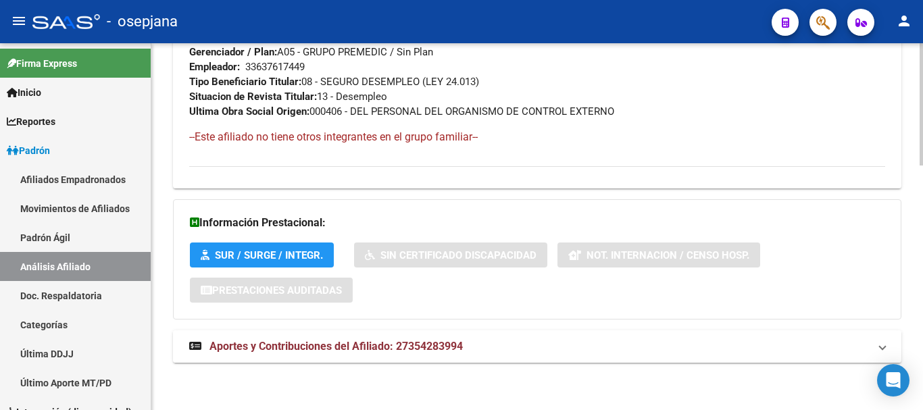
click at [294, 343] on span "Aportes y Contribuciones del Afiliado: 27354283994" at bounding box center [336, 346] width 253 height 13
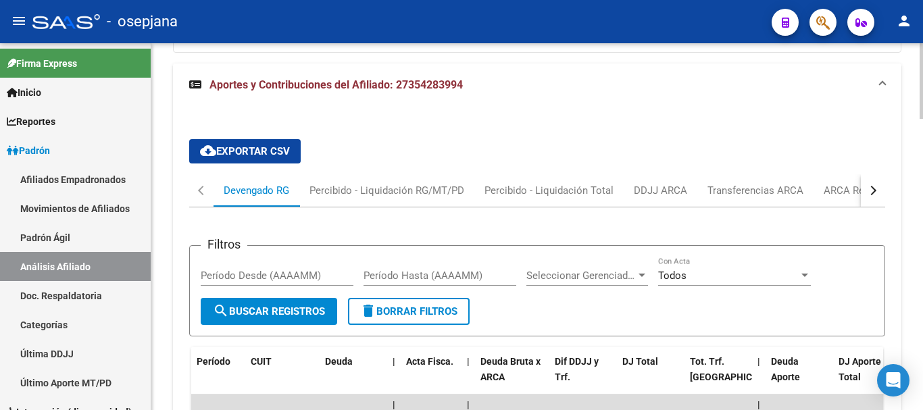
scroll to position [1007, 0]
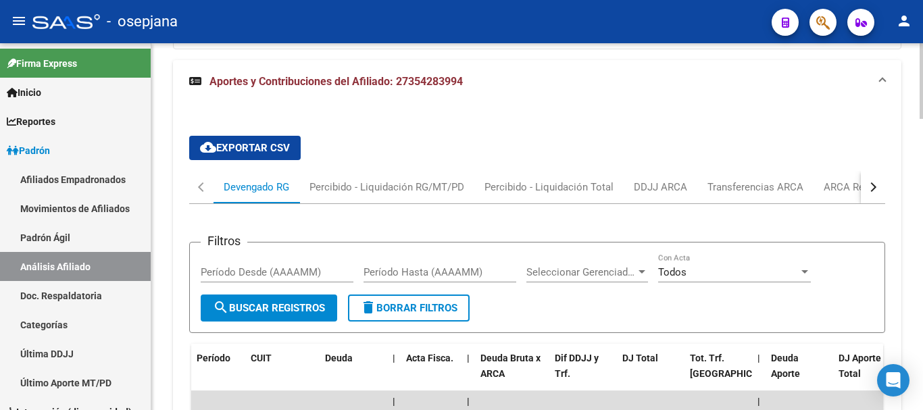
click at [872, 187] on div "button" at bounding box center [871, 187] width 9 height 9
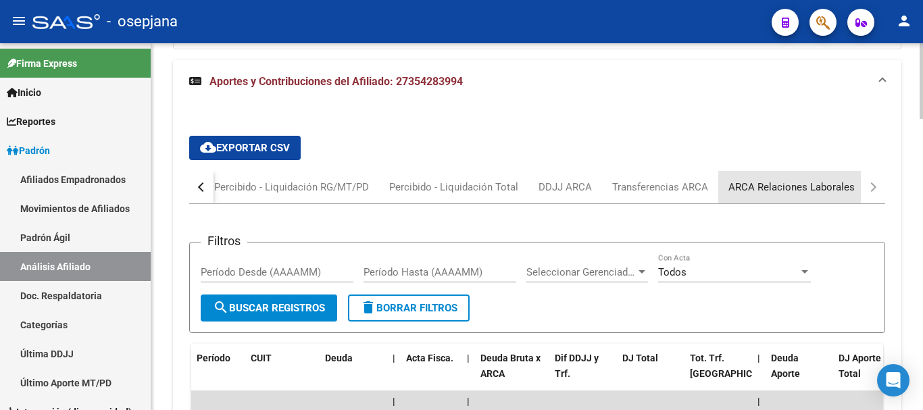
click at [774, 185] on div "ARCA Relaciones Laborales" at bounding box center [792, 187] width 126 height 15
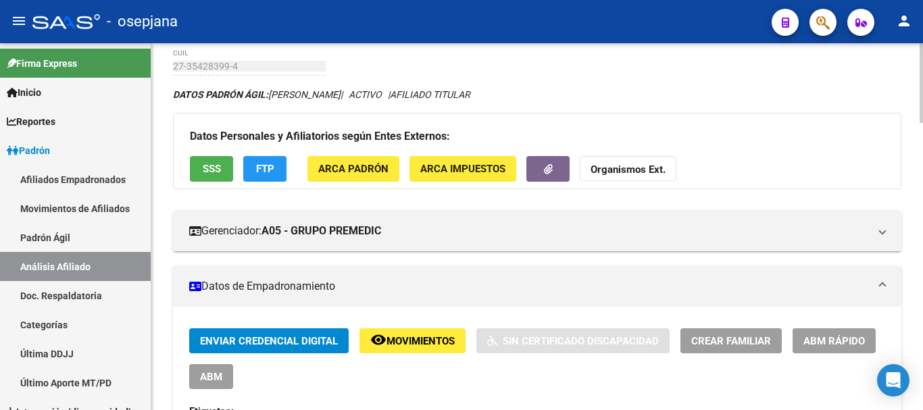
scroll to position [0, 0]
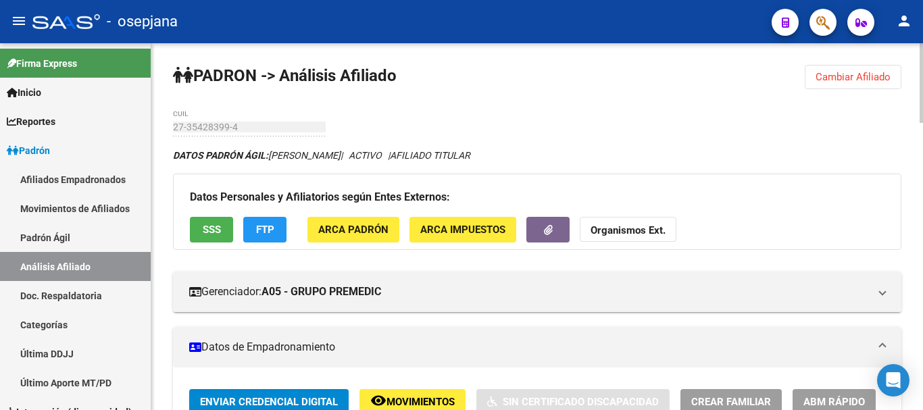
click at [836, 75] on span "Cambiar Afiliado" at bounding box center [853, 77] width 75 height 12
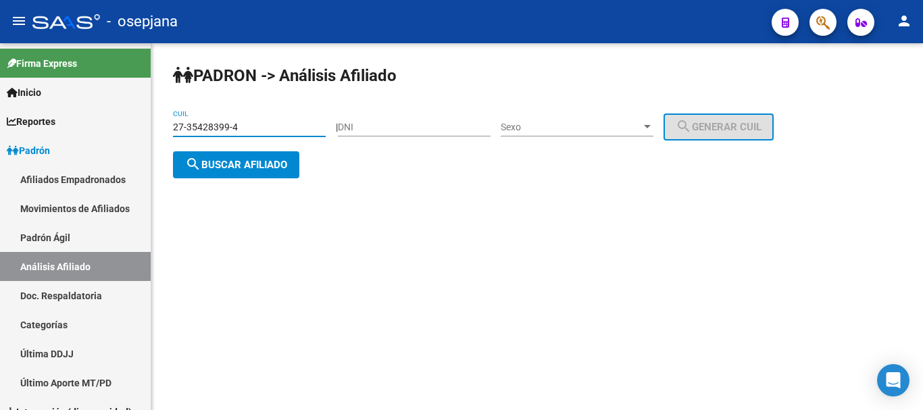
drag, startPoint x: 175, startPoint y: 126, endPoint x: 247, endPoint y: 126, distance: 72.3
click at [247, 126] on input "27-35428399-4" at bounding box center [249, 127] width 153 height 11
paste input "3-943645"
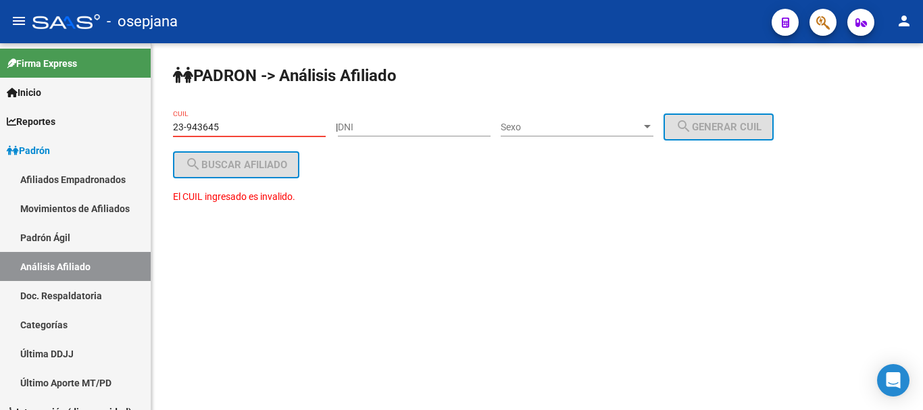
drag, startPoint x: 174, startPoint y: 124, endPoint x: 231, endPoint y: 124, distance: 57.5
click at [231, 124] on input "23-943645" at bounding box center [249, 127] width 153 height 11
paste input "0-23943645-6"
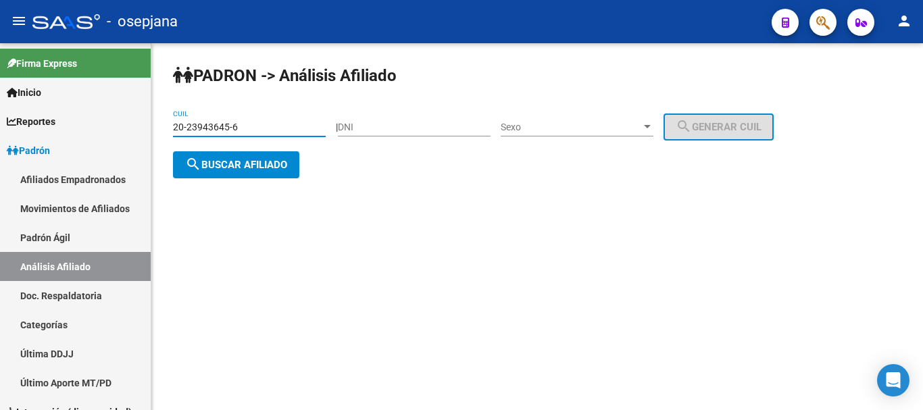
click at [217, 162] on span "search Buscar afiliado" at bounding box center [236, 165] width 102 height 12
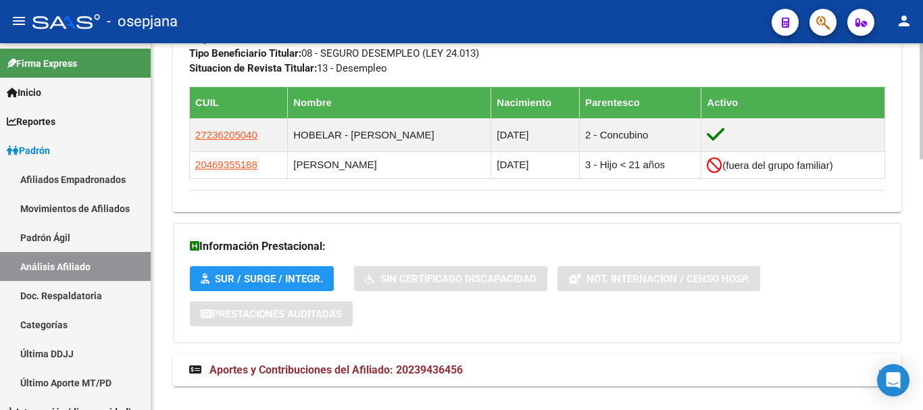
scroll to position [789, 0]
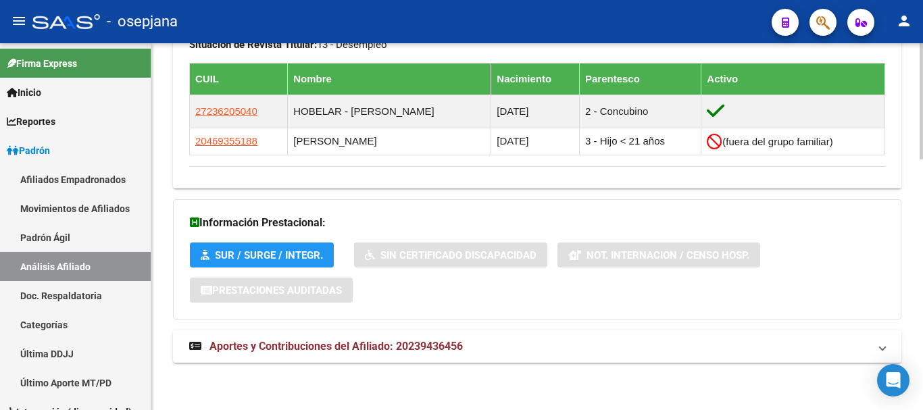
click at [317, 346] on span "Aportes y Contribuciones del Afiliado: 20239436456" at bounding box center [336, 346] width 253 height 13
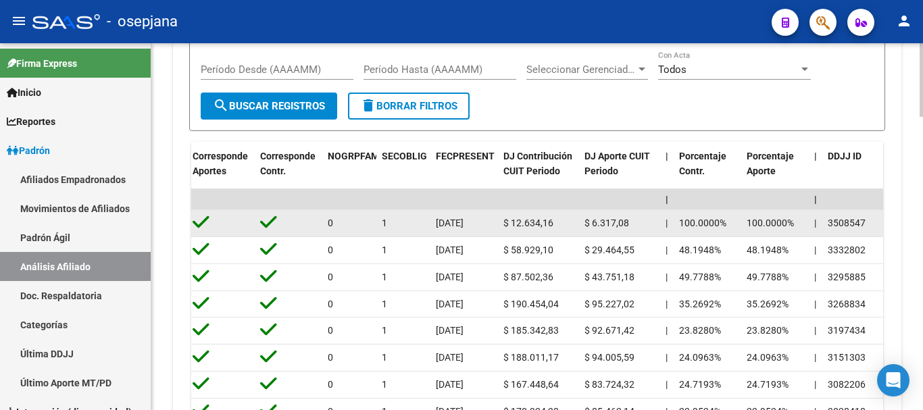
scroll to position [1127, 0]
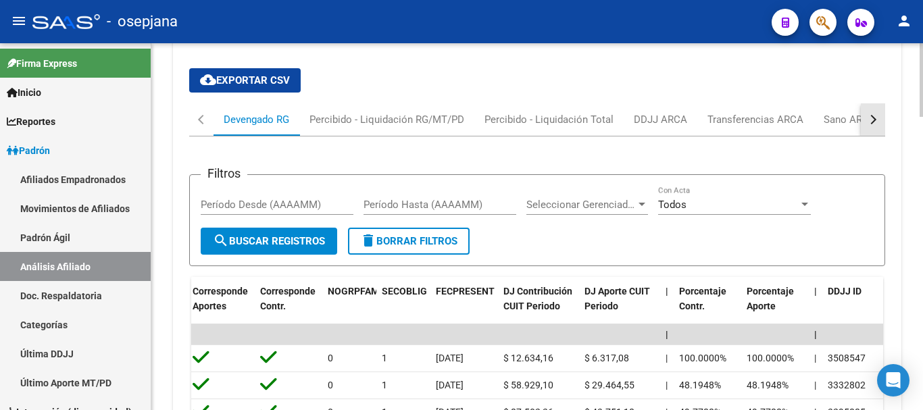
click at [876, 114] on button "button" at bounding box center [873, 119] width 24 height 32
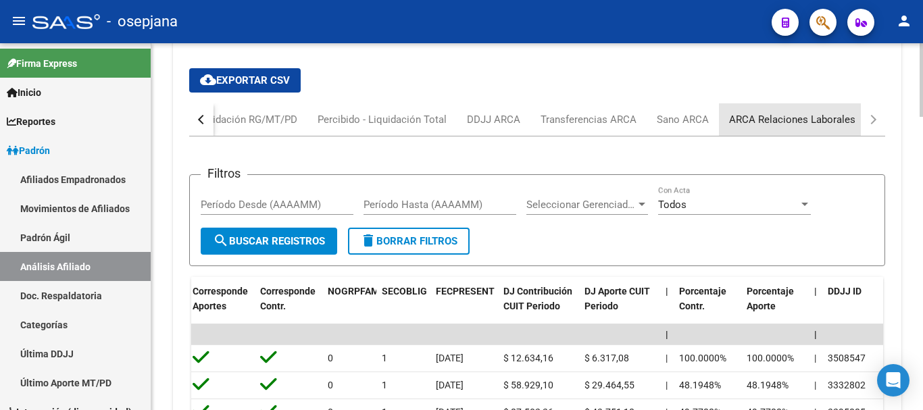
click at [821, 120] on div "ARCA Relaciones Laborales" at bounding box center [792, 119] width 126 height 15
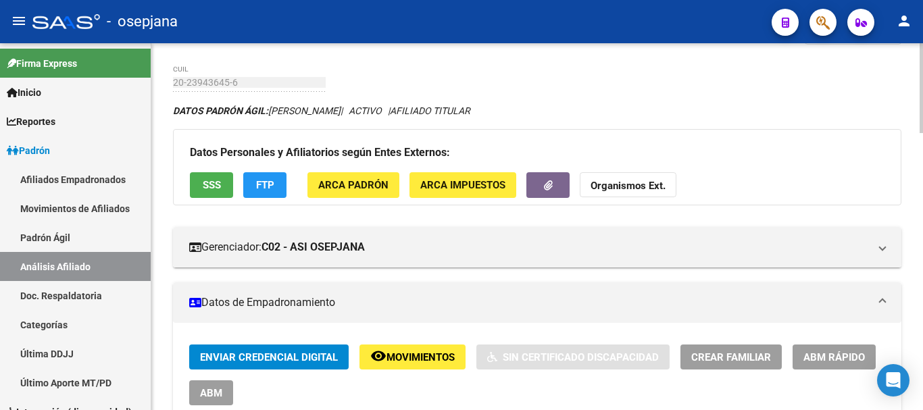
scroll to position [0, 0]
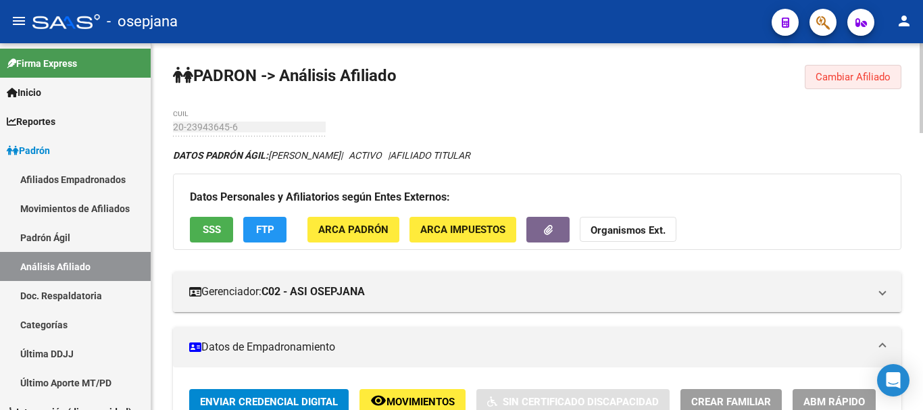
click at [848, 72] on span "Cambiar Afiliado" at bounding box center [853, 77] width 75 height 12
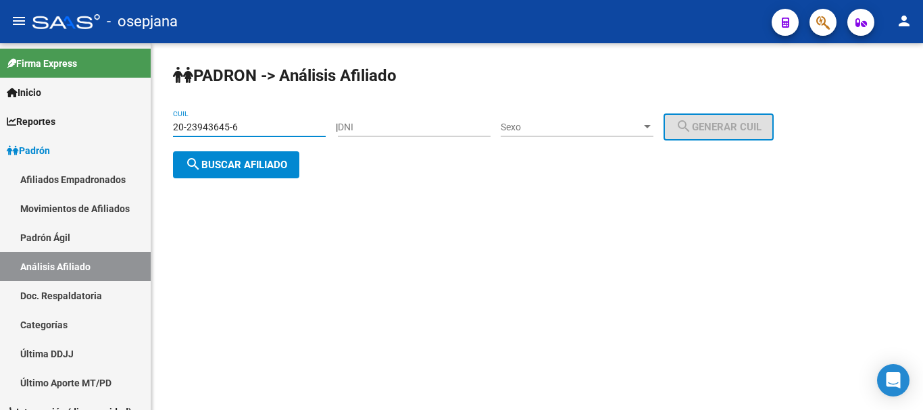
drag, startPoint x: 173, startPoint y: 124, endPoint x: 235, endPoint y: 124, distance: 61.5
click at [235, 124] on input "20-23943645-6" at bounding box center [249, 127] width 153 height 11
paste input "31723050-9"
click at [224, 164] on span "search Buscar afiliado" at bounding box center [236, 165] width 102 height 12
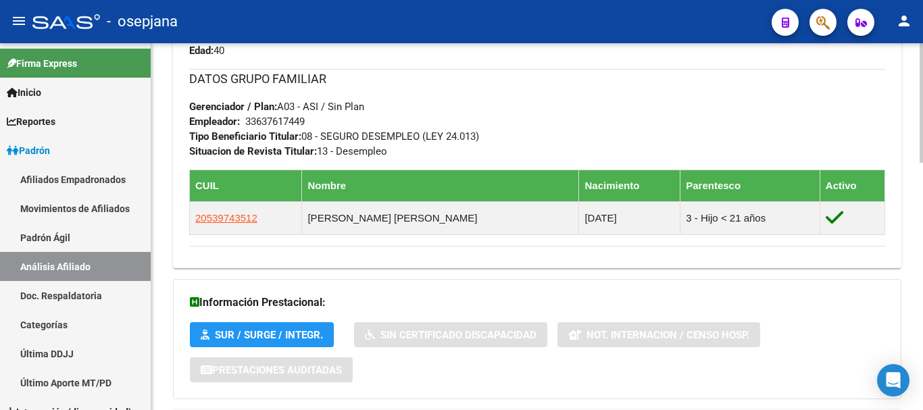
scroll to position [762, 0]
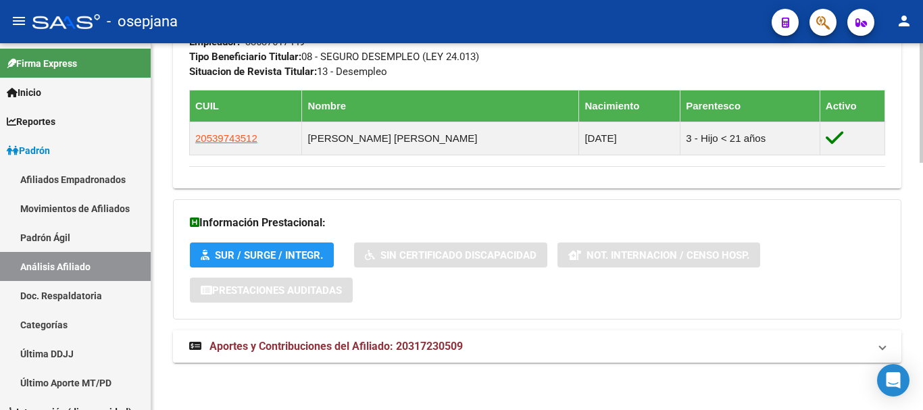
click at [323, 347] on span "Aportes y Contribuciones del Afiliado: 20317230509" at bounding box center [336, 346] width 253 height 13
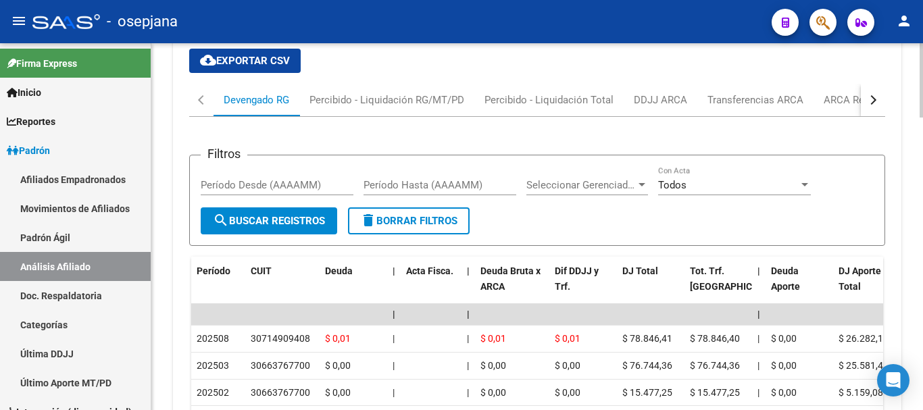
scroll to position [1100, 0]
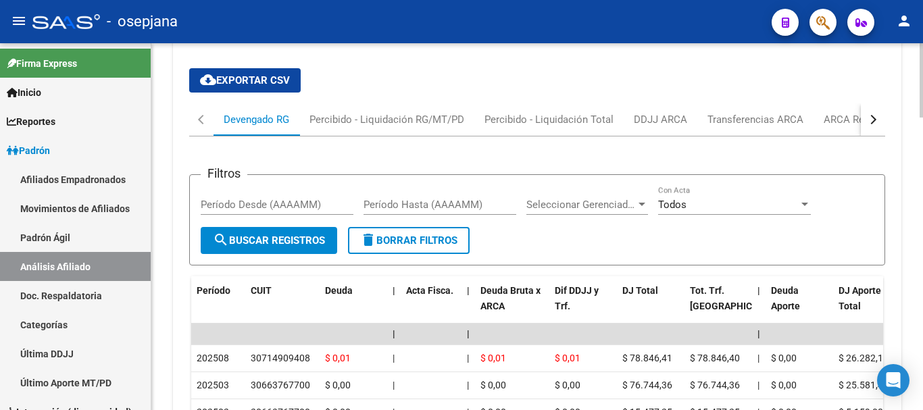
click at [870, 121] on div "button" at bounding box center [871, 119] width 9 height 9
click at [783, 118] on div "ARCA Relaciones Laborales" at bounding box center [792, 119] width 126 height 15
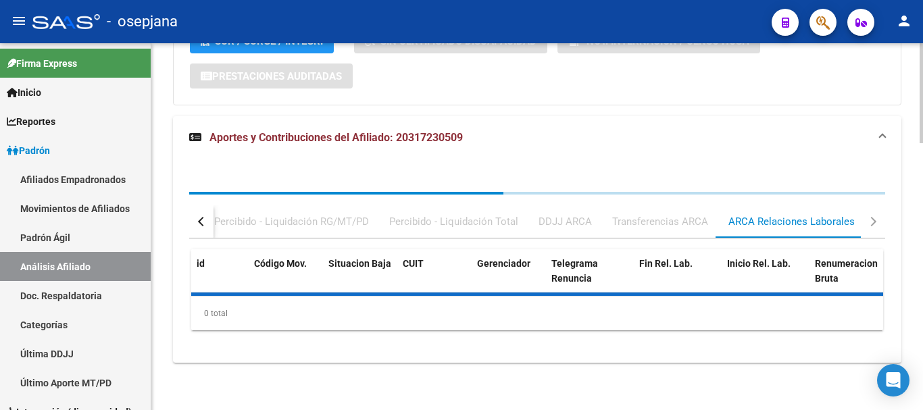
scroll to position [1038, 0]
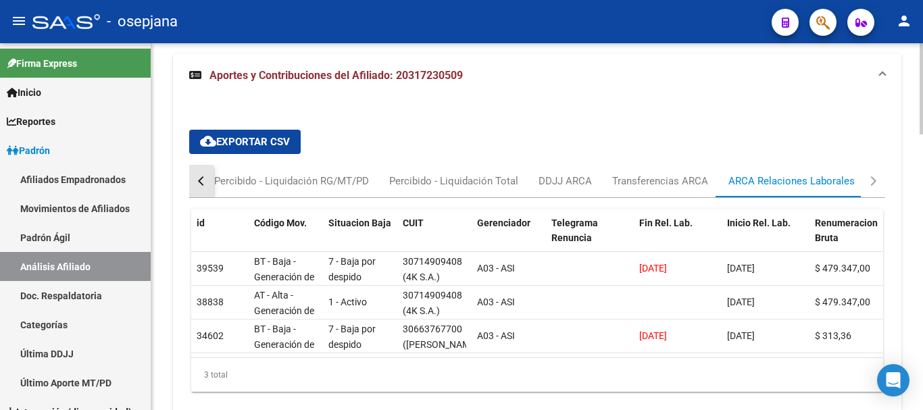
click at [199, 178] on button "button" at bounding box center [201, 181] width 24 height 32
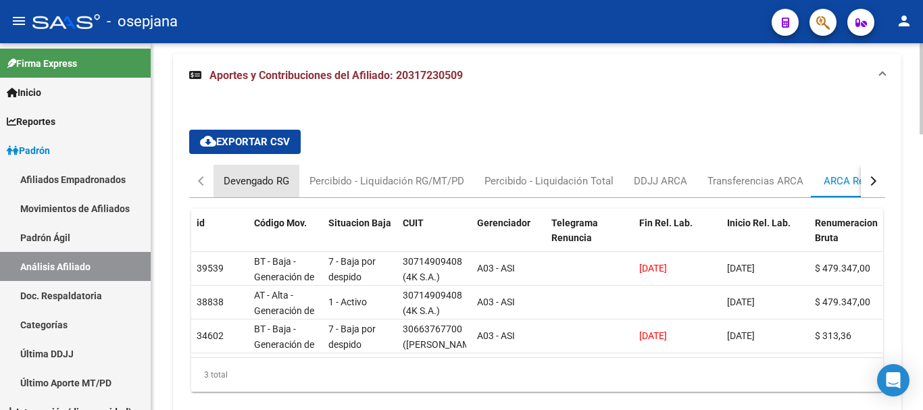
click at [243, 180] on div "Devengado RG" at bounding box center [257, 181] width 66 height 15
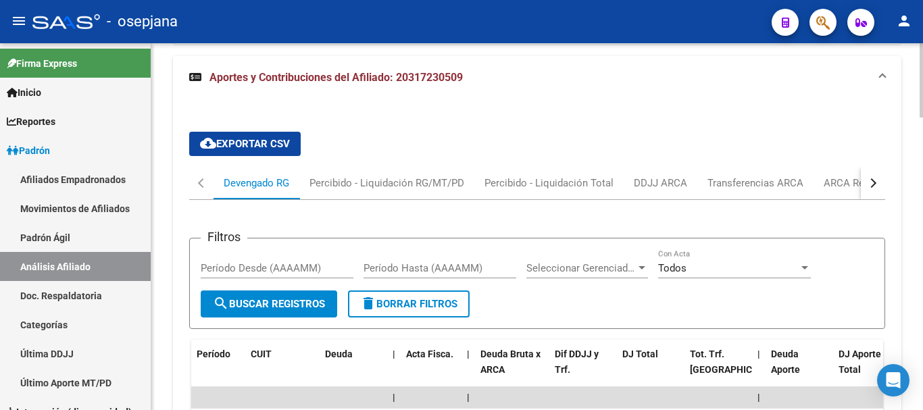
scroll to position [1014, 0]
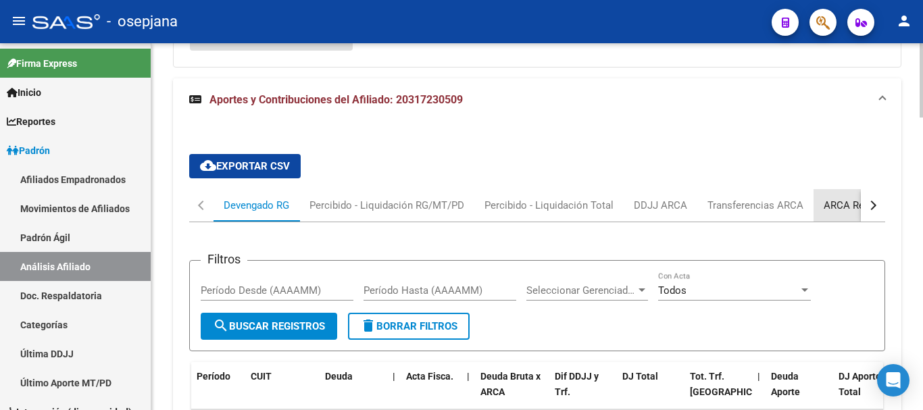
click at [844, 201] on div "ARCA Relaciones Laborales" at bounding box center [887, 205] width 126 height 15
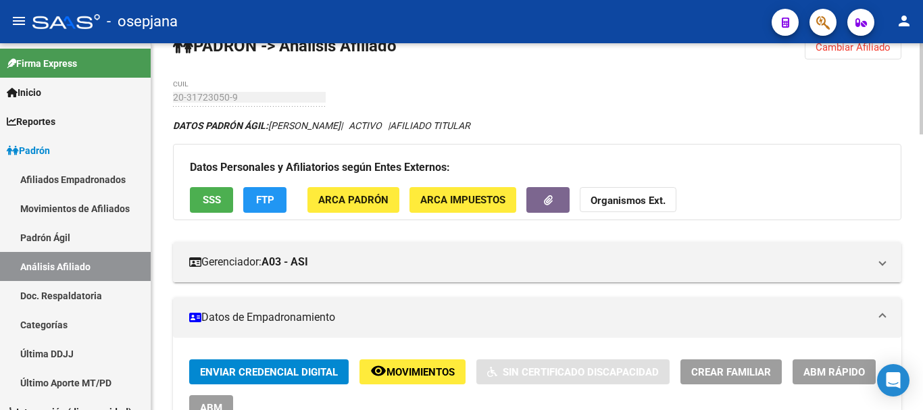
scroll to position [0, 0]
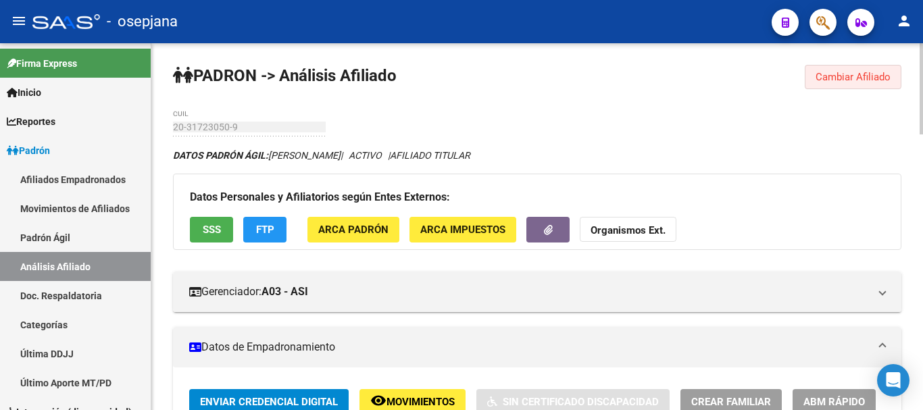
click at [853, 76] on span "Cambiar Afiliado" at bounding box center [853, 77] width 75 height 12
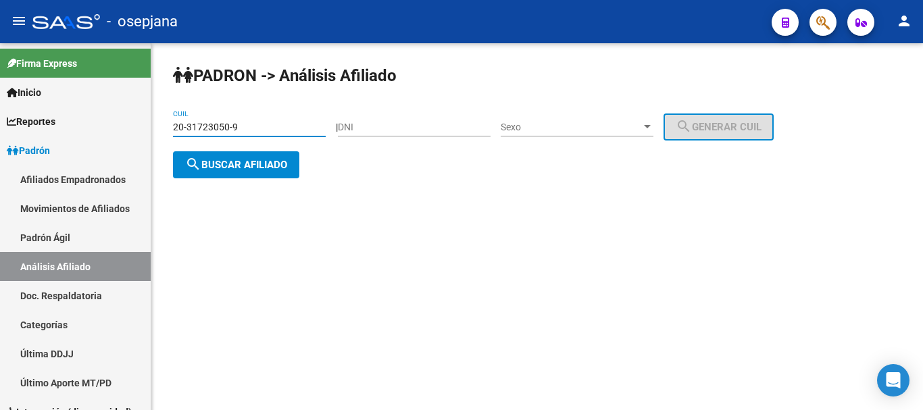
drag, startPoint x: 173, startPoint y: 126, endPoint x: 245, endPoint y: 126, distance: 72.3
click at [245, 126] on input "20-31723050-9" at bounding box center [249, 127] width 153 height 11
paste input "31-957632"
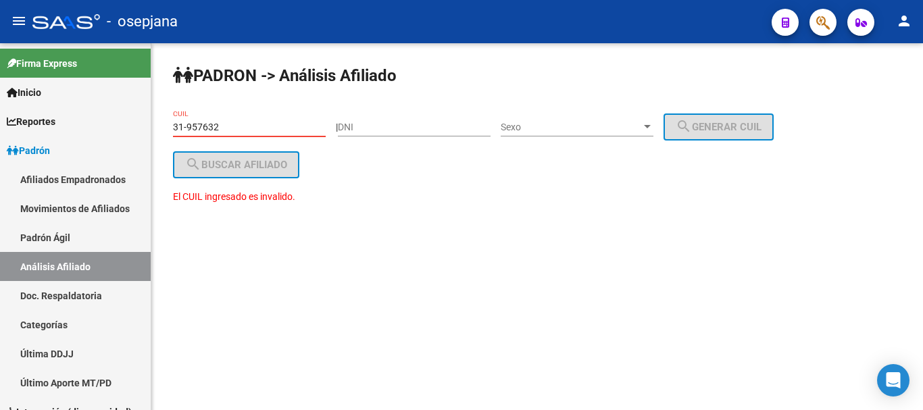
click at [222, 130] on input "31-957632" at bounding box center [249, 127] width 153 height 11
drag, startPoint x: 175, startPoint y: 126, endPoint x: 222, endPoint y: 126, distance: 47.3
click at [222, 126] on input "31-957632" at bounding box center [249, 127] width 153 height 11
paste input "20-31957632-1"
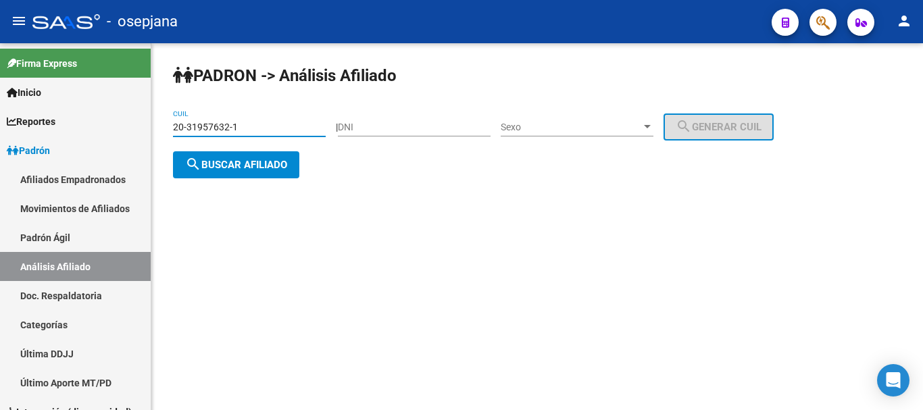
click at [221, 166] on span "search Buscar afiliado" at bounding box center [236, 165] width 102 height 12
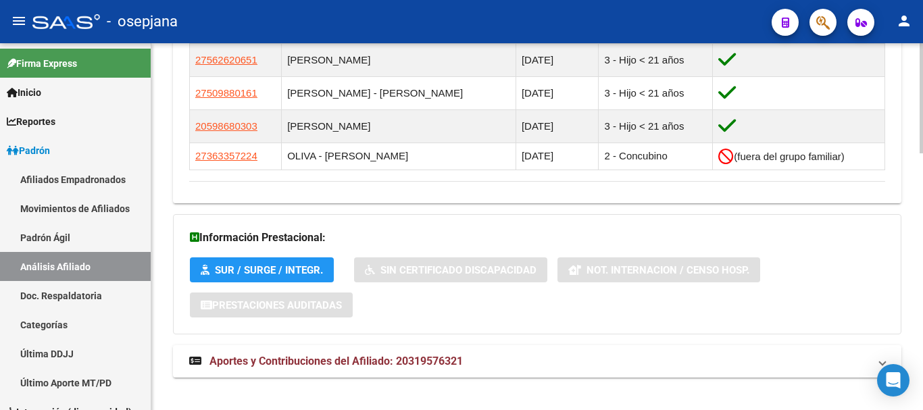
scroll to position [855, 0]
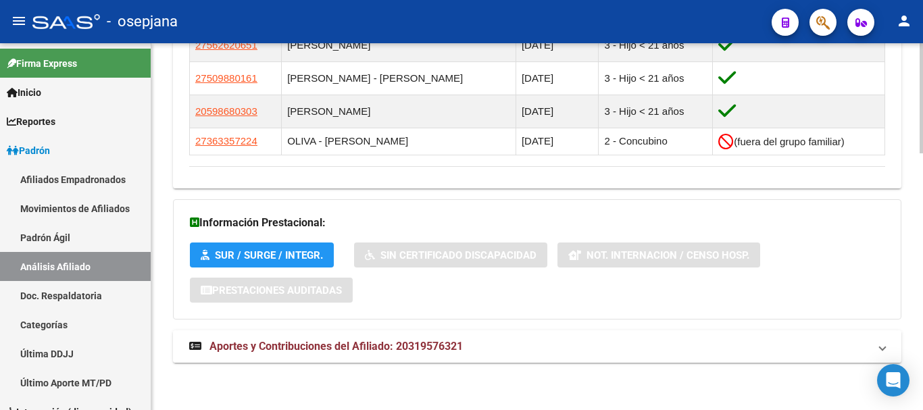
click at [326, 341] on span "Aportes y Contribuciones del Afiliado: 20319576321" at bounding box center [336, 346] width 253 height 13
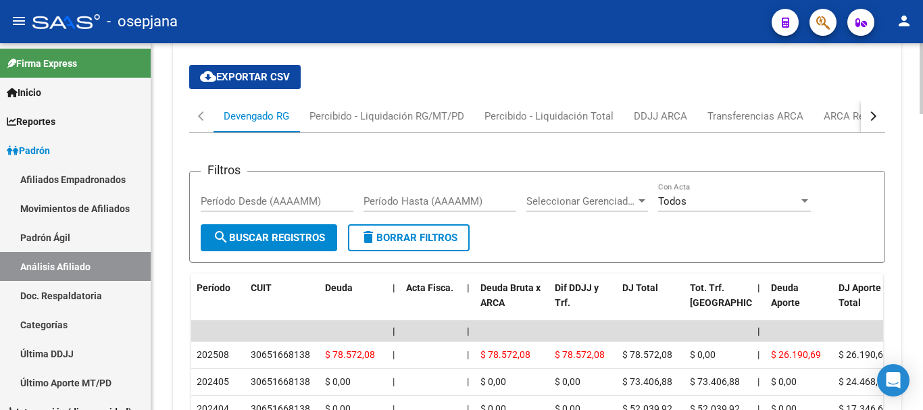
scroll to position [1194, 0]
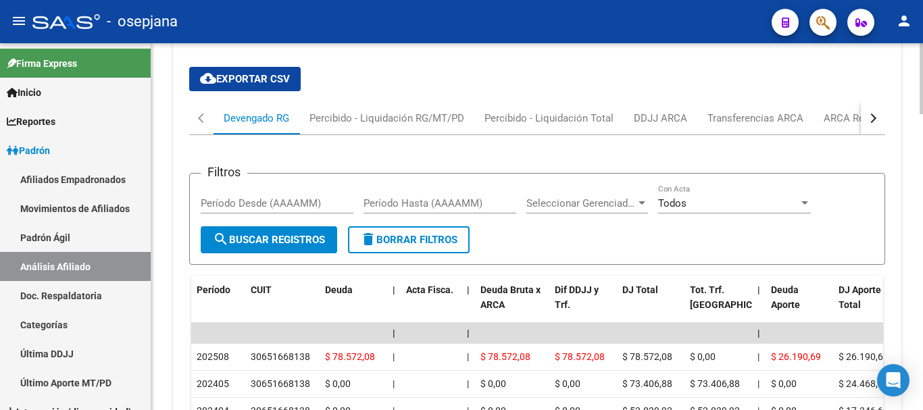
click at [871, 118] on div "button" at bounding box center [871, 118] width 9 height 9
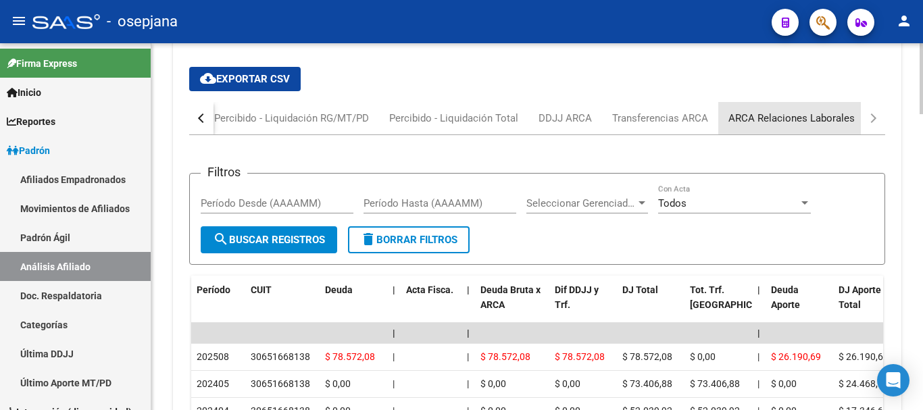
click at [808, 115] on div "ARCA Relaciones Laborales" at bounding box center [792, 118] width 126 height 15
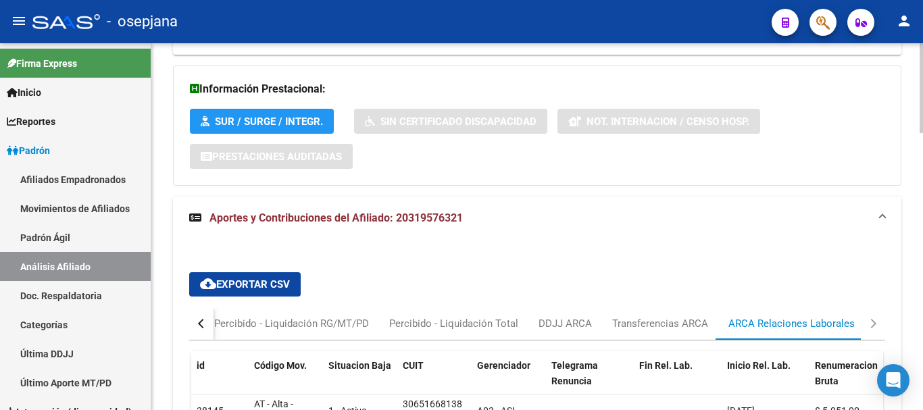
scroll to position [1136, 0]
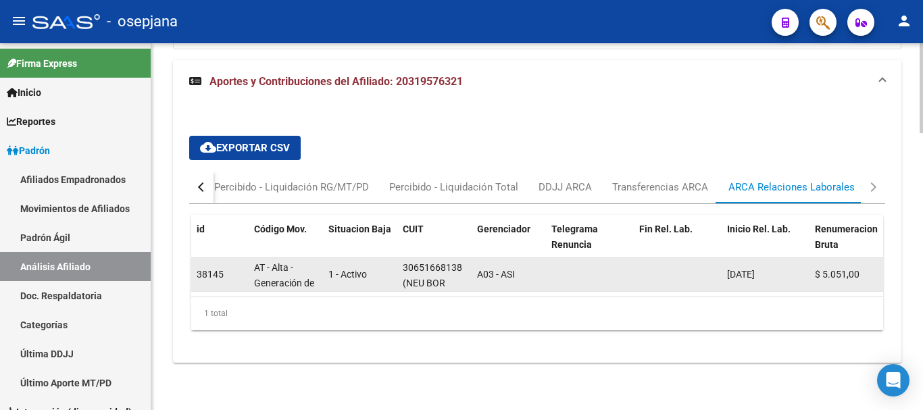
drag, startPoint x: 403, startPoint y: 256, endPoint x: 465, endPoint y: 258, distance: 62.2
click at [465, 260] on div "30651668138 (NEU BOR SOCIEDAD ANONIMA)" at bounding box center [435, 274] width 64 height 28
copy div "30651668138"
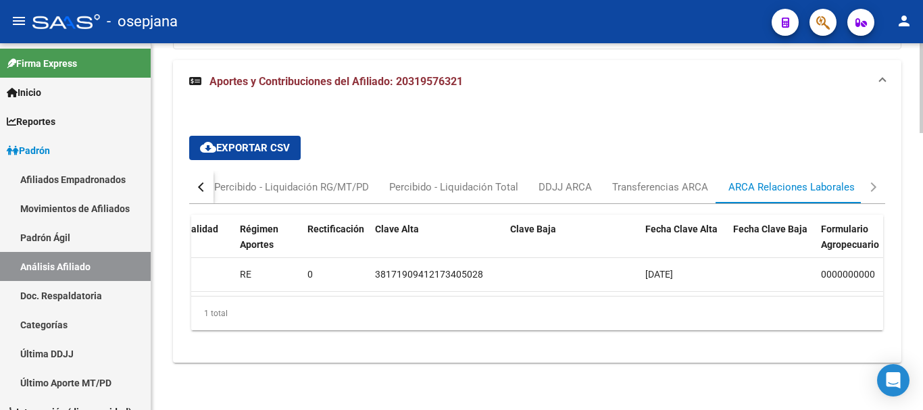
scroll to position [0, 0]
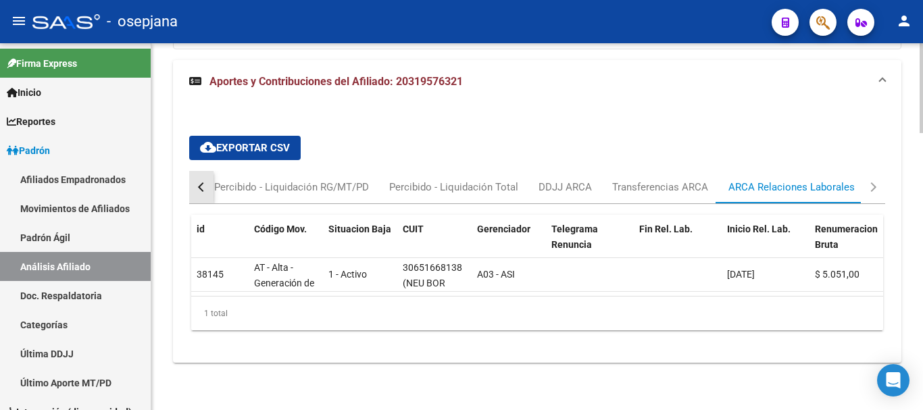
click at [202, 183] on div "button" at bounding box center [202, 187] width 9 height 9
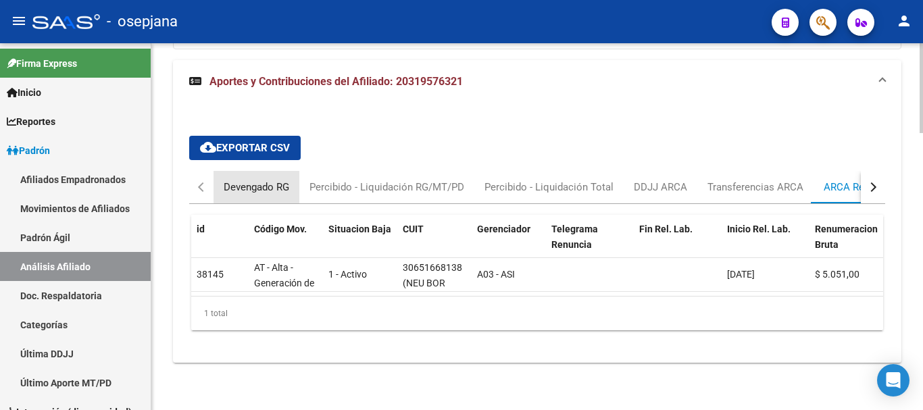
click at [258, 180] on div "Devengado RG" at bounding box center [257, 187] width 66 height 15
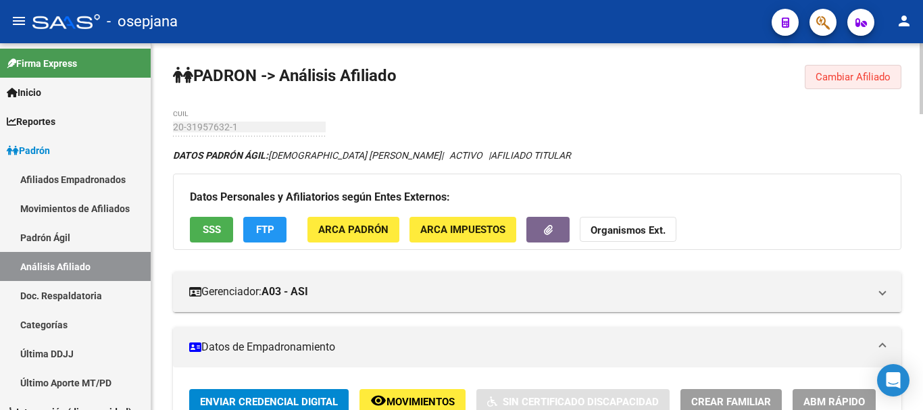
click at [838, 76] on span "Cambiar Afiliado" at bounding box center [853, 77] width 75 height 12
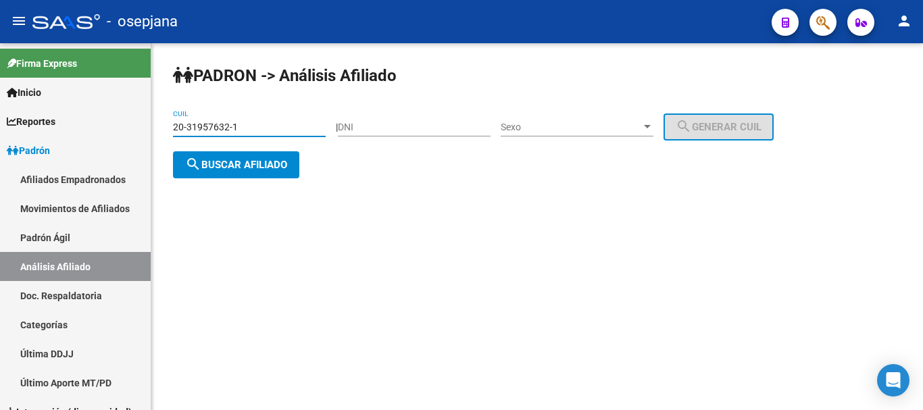
drag, startPoint x: 175, startPoint y: 127, endPoint x: 237, endPoint y: 125, distance: 61.5
click at [237, 125] on input "20-31957632-1" at bounding box center [249, 127] width 153 height 11
paste input "4930584-5"
type input "20-34930584-5"
click at [245, 165] on span "search Buscar afiliado" at bounding box center [236, 165] width 102 height 12
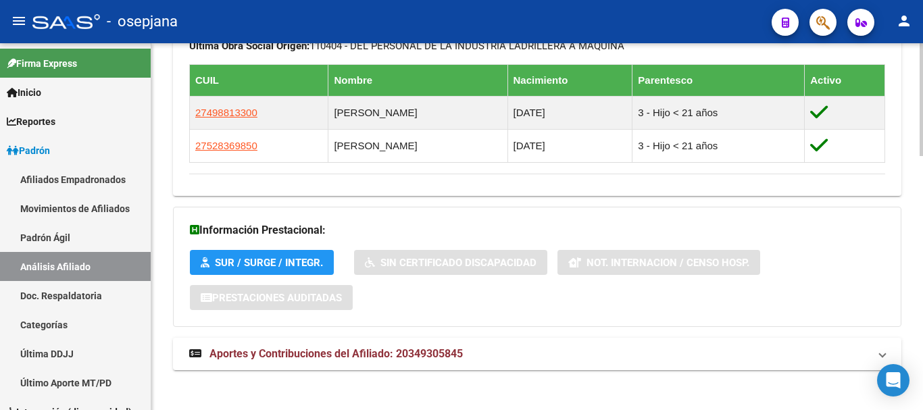
scroll to position [825, 0]
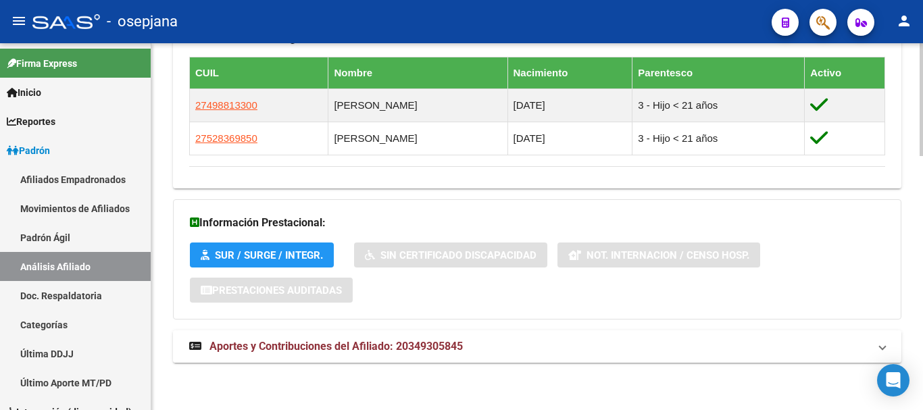
click at [329, 345] on span "Aportes y Contribuciones del Afiliado: 20349305845" at bounding box center [336, 346] width 253 height 13
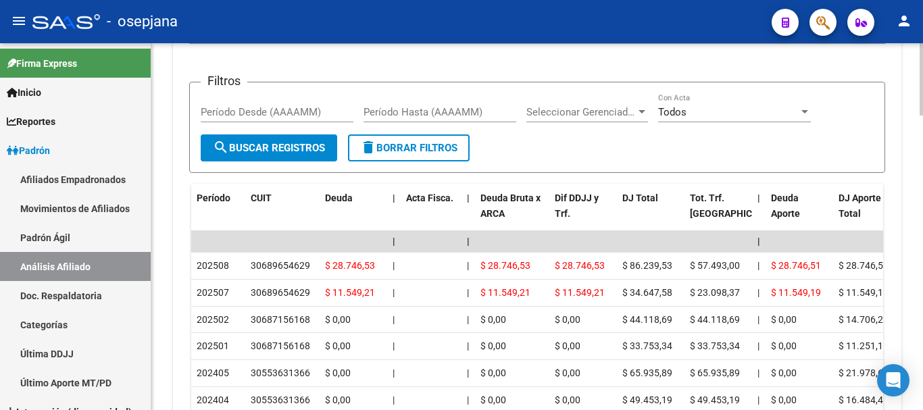
scroll to position [1172, 0]
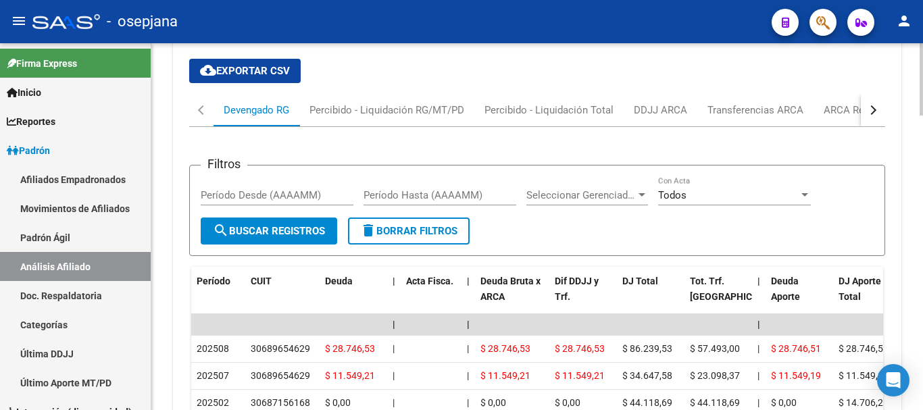
click at [875, 109] on div "button" at bounding box center [871, 109] width 9 height 9
click at [797, 112] on div "ARCA Relaciones Laborales" at bounding box center [792, 110] width 126 height 15
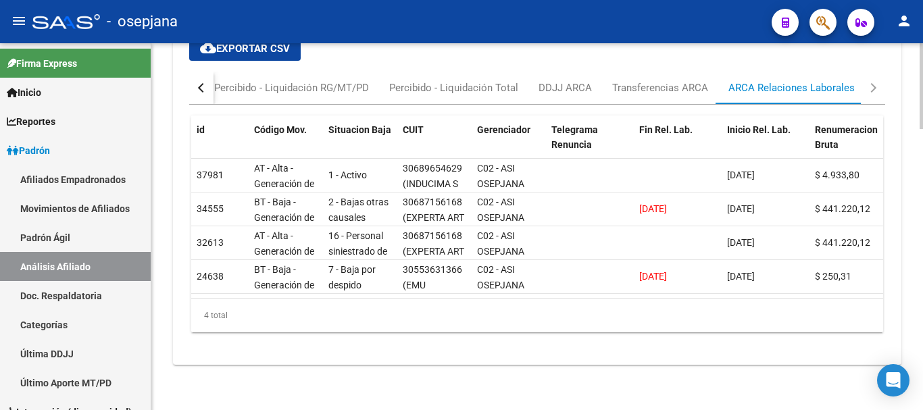
scroll to position [1207, 0]
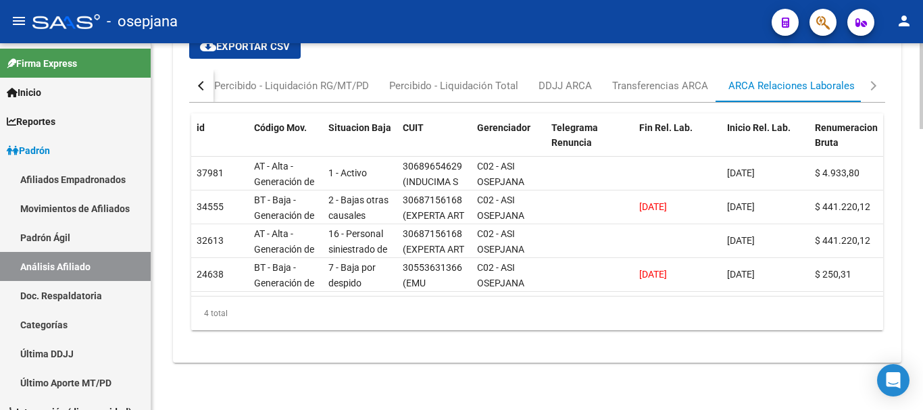
click at [203, 81] on div "button" at bounding box center [202, 85] width 9 height 9
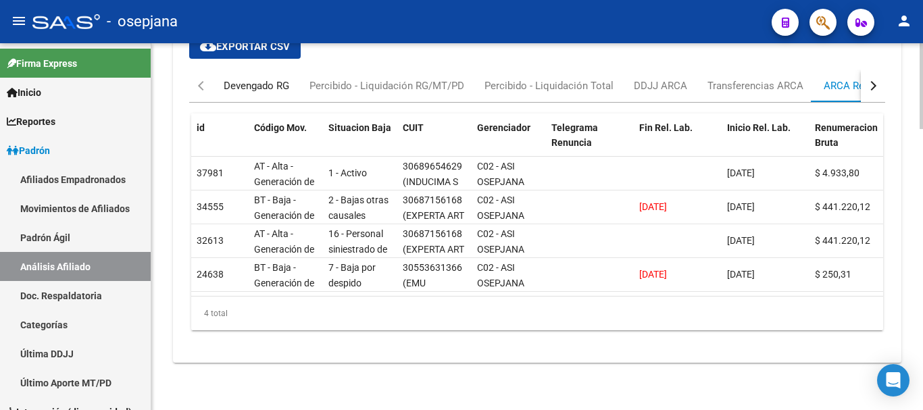
click at [258, 78] on div "Devengado RG" at bounding box center [257, 85] width 66 height 15
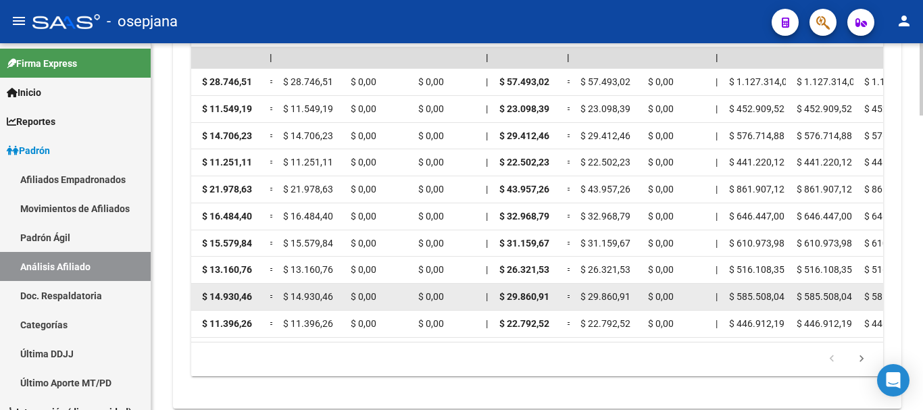
scroll to position [1409, 0]
